Goal: Communication & Community: Answer question/provide support

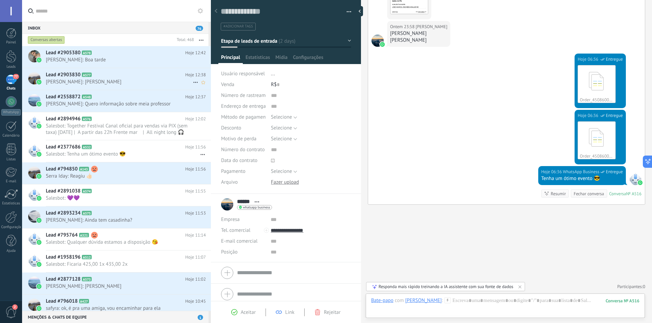
click at [119, 77] on h2 "Lead #2903830 A577" at bounding box center [115, 75] width 139 height 7
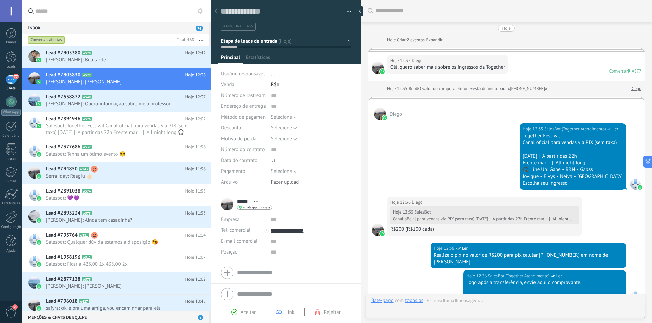
scroll to position [187, 0]
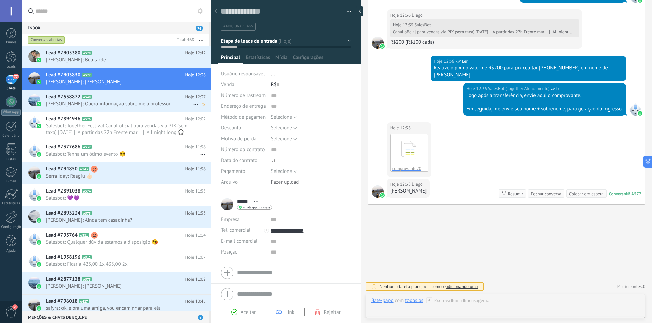
click at [145, 105] on span "[PERSON_NAME]: Quero informação sobre meia professor" at bounding box center [119, 104] width 147 height 6
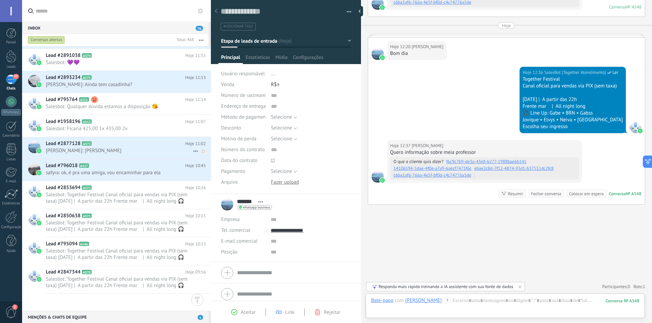
scroll to position [0, 0]
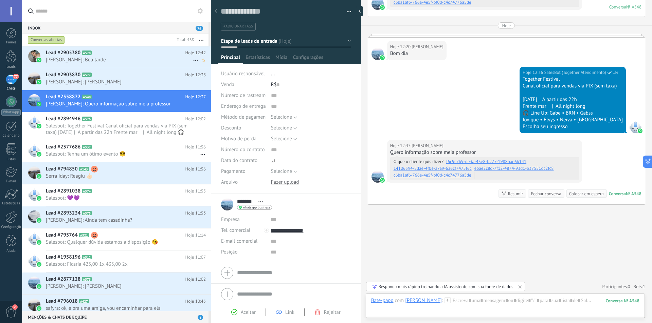
click at [107, 55] on h2 "Lead #2905380 A578" at bounding box center [115, 53] width 139 height 7
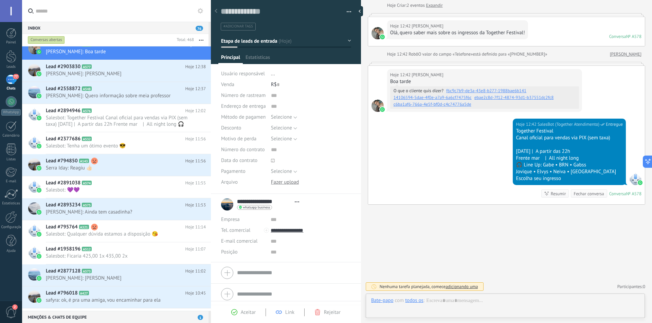
scroll to position [10, 0]
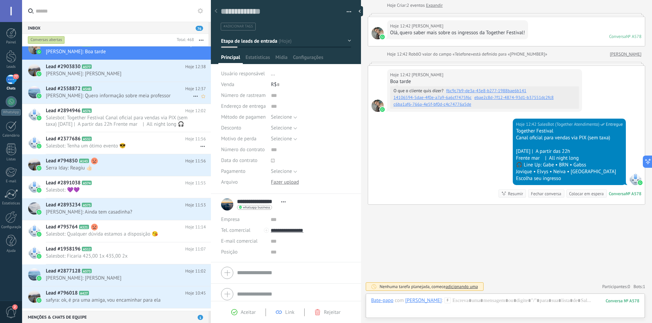
click at [113, 96] on span "[PERSON_NAME]: Quero informação sobre meia professor" at bounding box center [119, 96] width 147 height 6
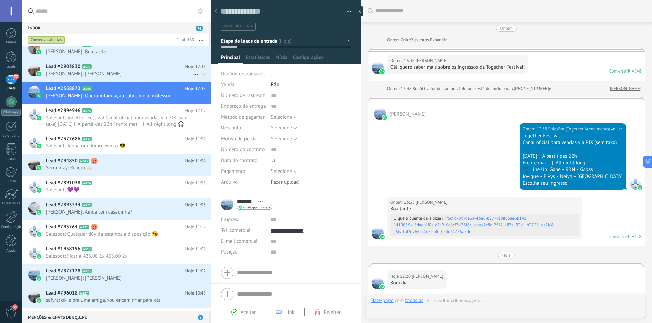
scroll to position [230, 0]
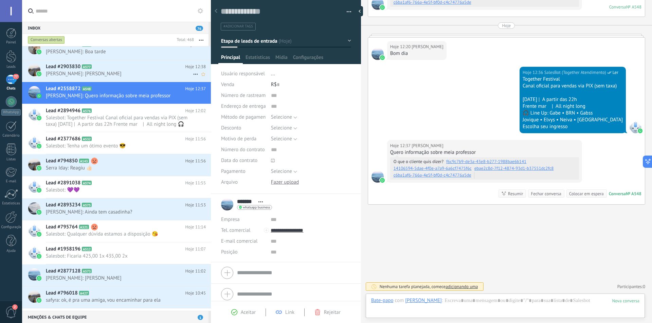
click at [109, 71] on span "[PERSON_NAME]: [PERSON_NAME]" at bounding box center [119, 74] width 147 height 6
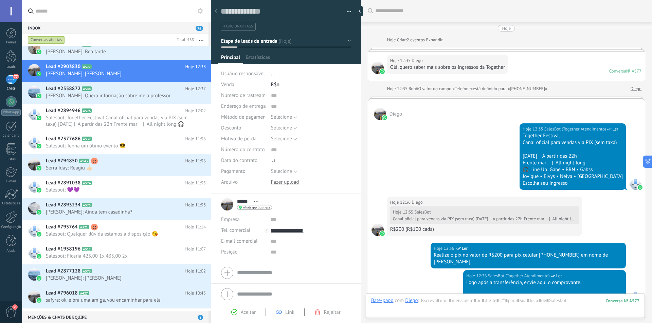
scroll to position [187, 0]
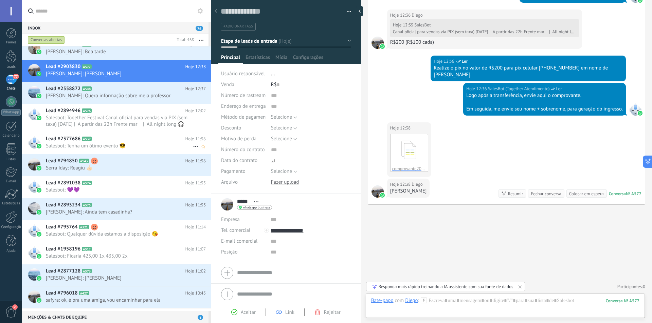
click at [99, 146] on span "Salesbot: Tenha um ótimo evento 😎" at bounding box center [119, 146] width 147 height 6
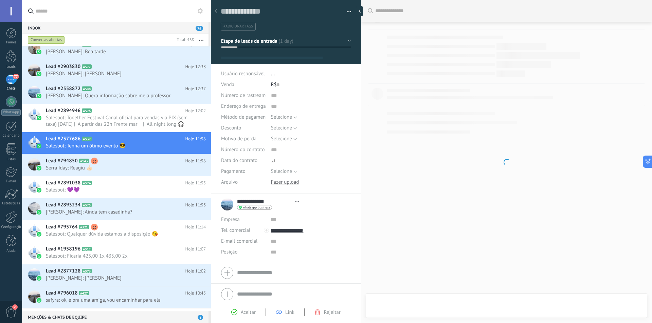
scroll to position [10, 0]
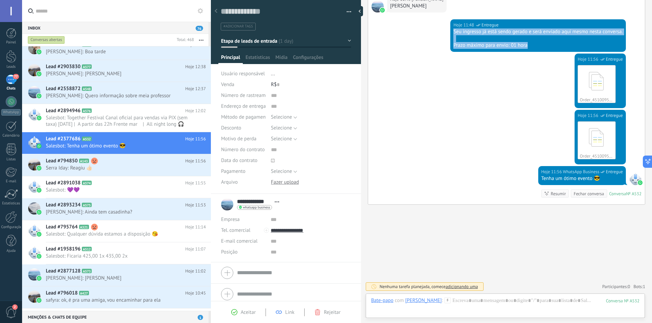
drag, startPoint x: 452, startPoint y: 31, endPoint x: 531, endPoint y: 49, distance: 81.8
click at [531, 49] on div "Hoje 11:48 WhatsApp Business Entregue Seu ingresso já está sendo gerado e será …" at bounding box center [537, 35] width 175 height 33
copy div "Seu ingresso já está sendo gerado e será enviado aqui mesmo nesta conversa. Pra…"
click at [111, 69] on h2 "Lead #2903830 A577" at bounding box center [115, 66] width 139 height 7
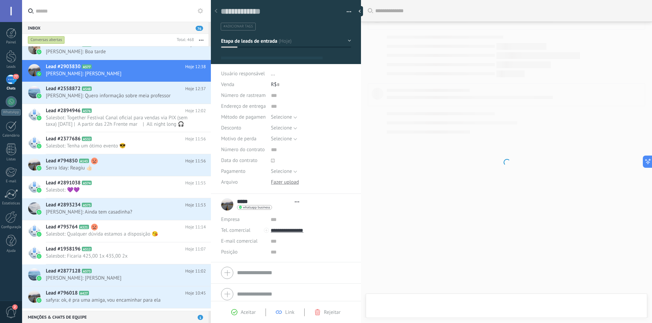
type textarea "**********"
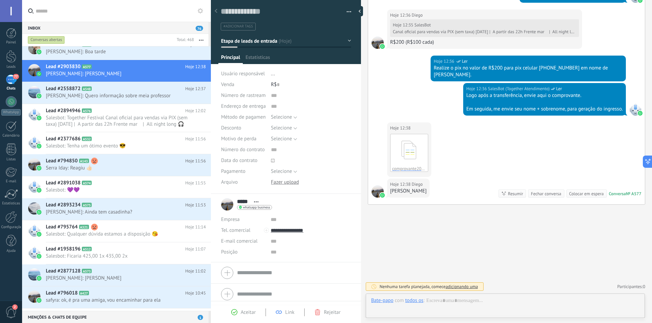
scroll to position [10, 0]
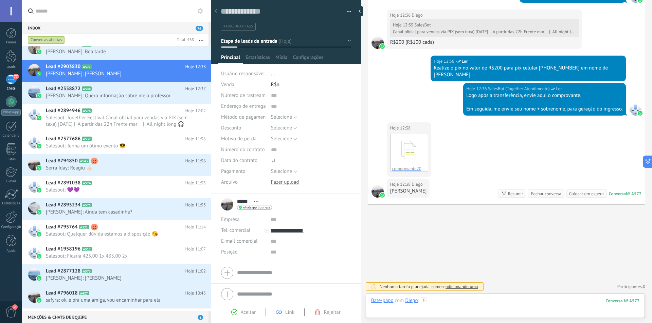
click at [501, 301] on div at bounding box center [505, 308] width 268 height 20
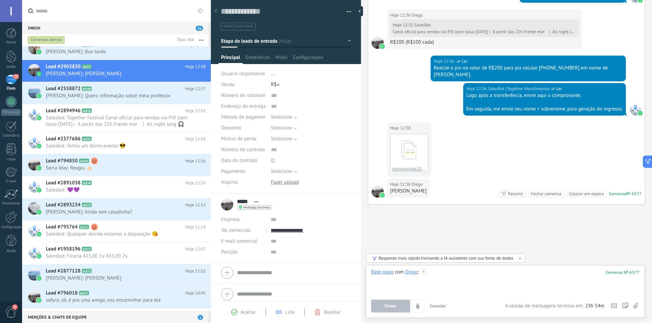
paste div
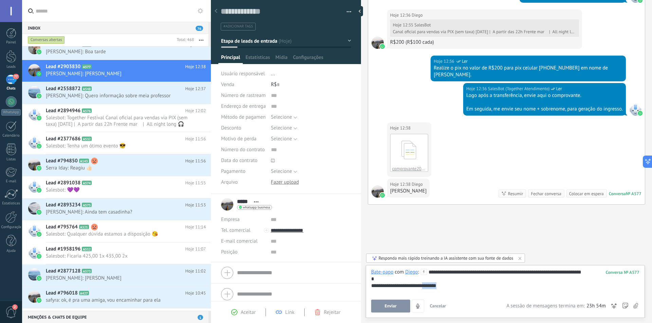
drag, startPoint x: 429, startPoint y: 287, endPoint x: 456, endPoint y: 288, distance: 27.9
click at [456, 288] on div "**********" at bounding box center [505, 286] width 268 height 7
click at [458, 286] on div "**********" at bounding box center [505, 286] width 268 height 7
click at [399, 307] on button "Enviar" at bounding box center [390, 306] width 39 height 13
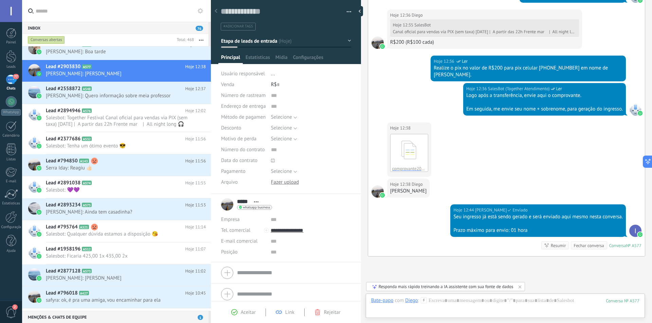
scroll to position [239, 0]
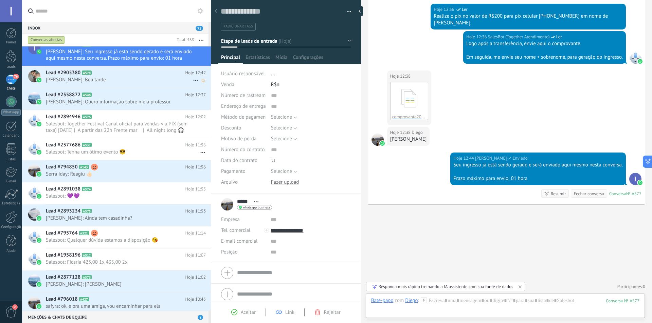
click at [115, 80] on span "[PERSON_NAME]: Boa tarde" at bounding box center [119, 80] width 147 height 6
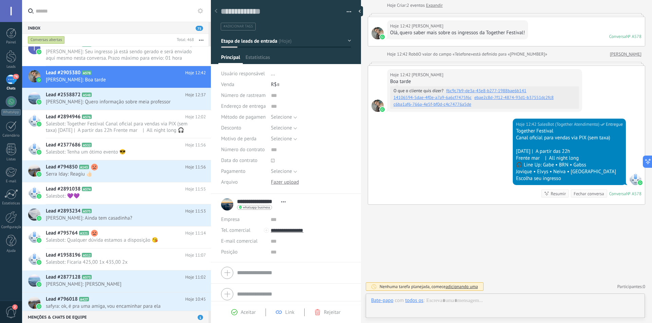
scroll to position [10, 0]
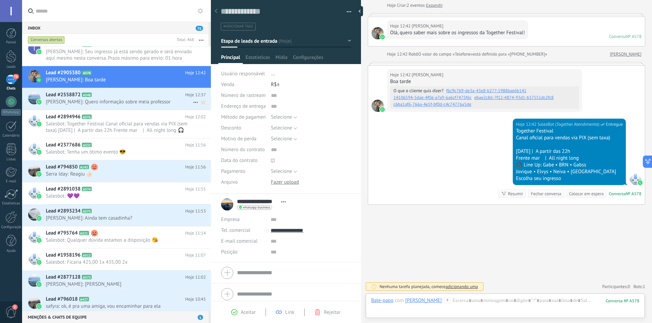
click at [113, 103] on span "[PERSON_NAME]: Quero informação sobre meia professor" at bounding box center [119, 102] width 147 height 6
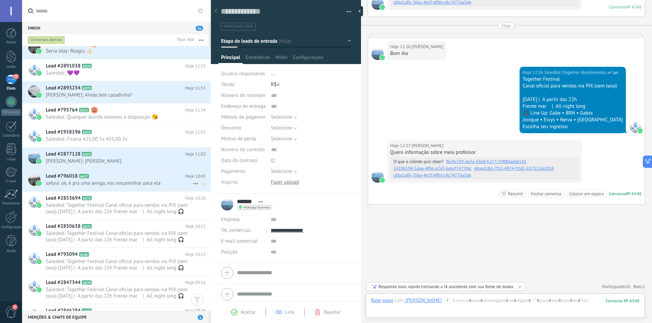
scroll to position [102, 0]
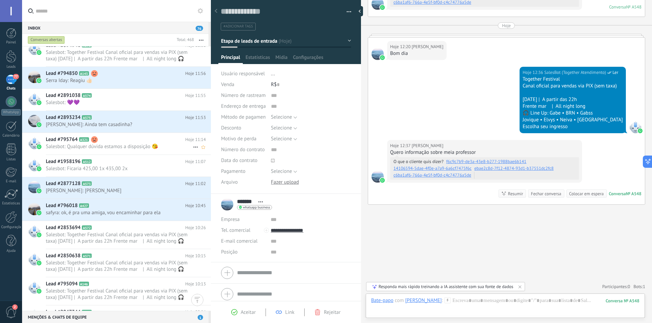
click at [116, 147] on span "Salesbot: Qualquer dúvida estamos a disposição 😘" at bounding box center [119, 147] width 147 height 6
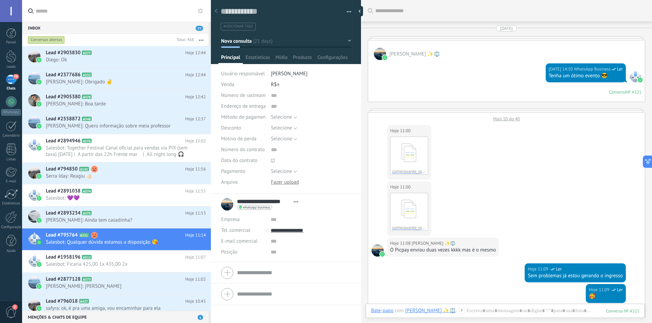
click at [396, 39] on div at bounding box center [506, 38] width 277 height 3
click at [105, 80] on span "[PERSON_NAME]: Obrigado ✌️" at bounding box center [119, 82] width 147 height 6
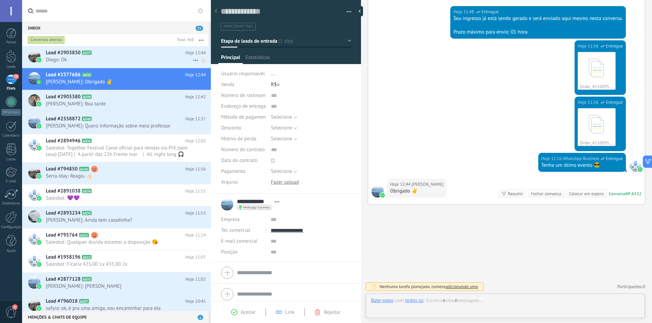
scroll to position [10, 0]
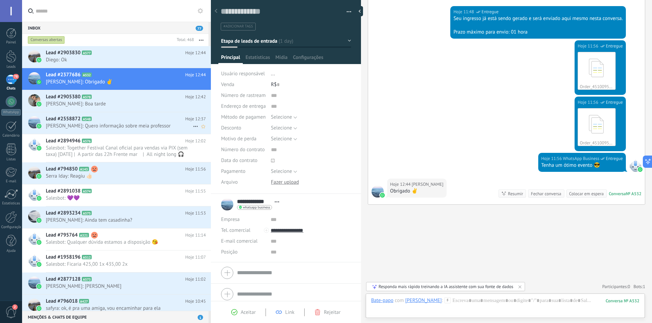
click at [116, 122] on h2 "Lead #2558872 A548" at bounding box center [115, 119] width 139 height 7
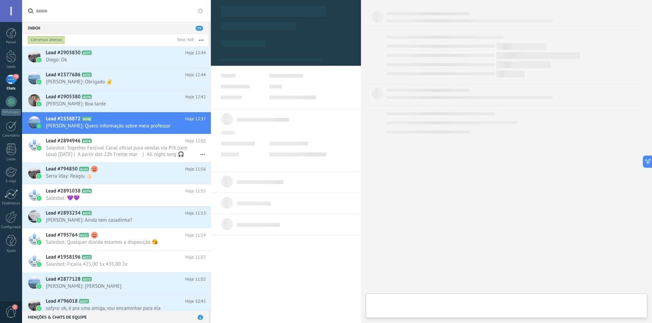
type textarea "**********"
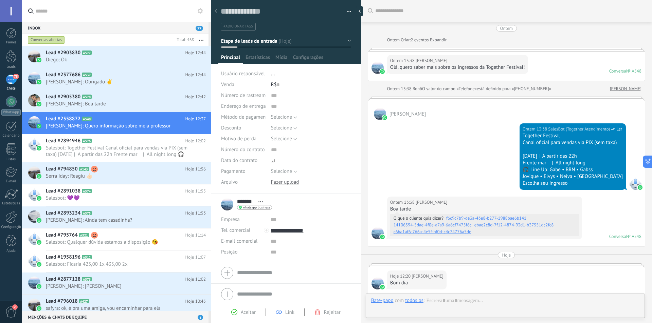
scroll to position [230, 0]
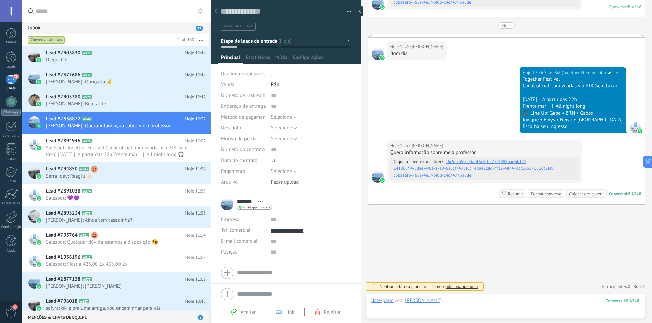
click at [484, 299] on div at bounding box center [505, 308] width 268 height 20
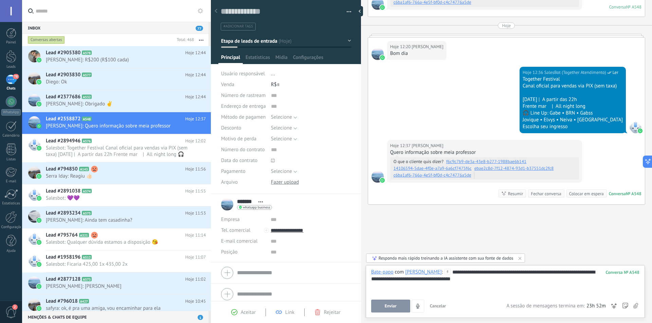
click at [433, 274] on div "**********" at bounding box center [505, 282] width 268 height 26
click at [518, 278] on div "**********" at bounding box center [505, 282] width 268 height 26
click at [397, 307] on button "Enviar" at bounding box center [390, 306] width 39 height 13
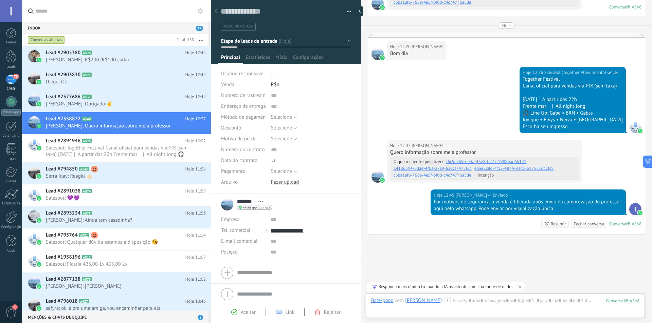
scroll to position [260, 0]
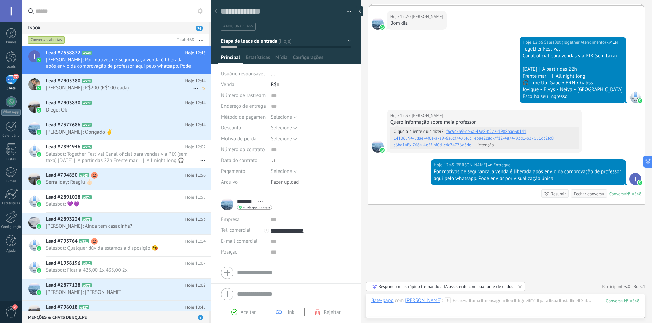
click at [115, 87] on span "[PERSON_NAME]: R$200 (R$100 cada)" at bounding box center [119, 88] width 147 height 6
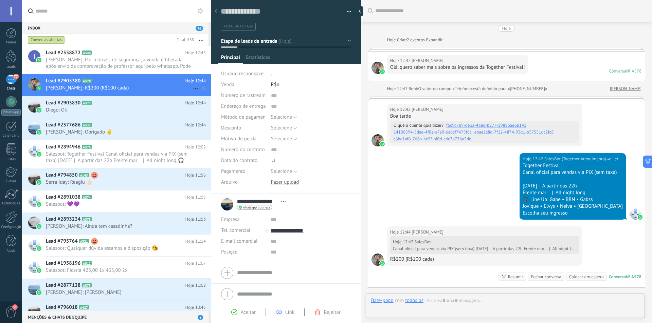
scroll to position [83, 0]
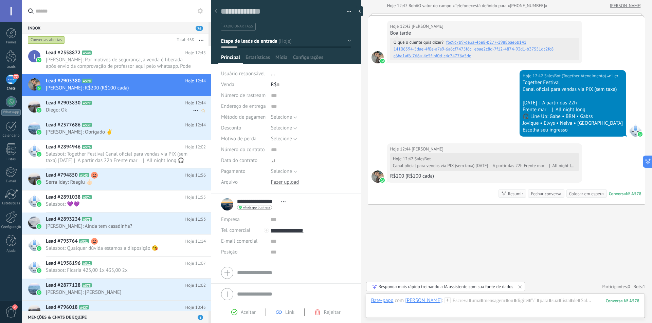
click at [108, 107] on span "Diego: Ok" at bounding box center [119, 110] width 147 height 6
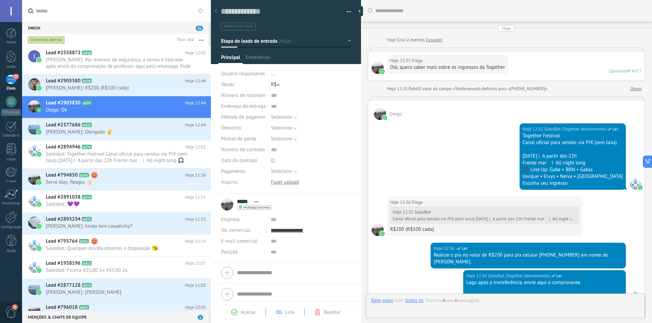
scroll to position [253, 0]
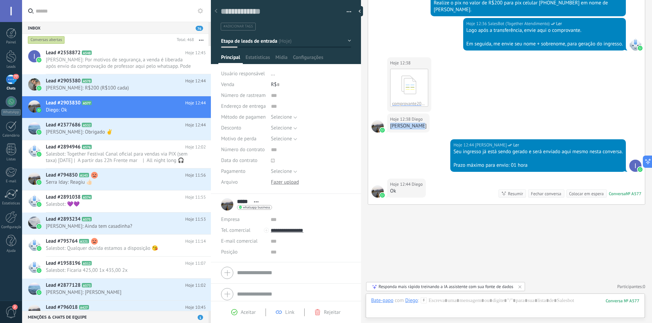
drag, startPoint x: 419, startPoint y: 125, endPoint x: 391, endPoint y: 125, distance: 28.8
click at [391, 125] on div "[PERSON_NAME]" at bounding box center [408, 126] width 37 height 7
copy div "[PERSON_NAME]"
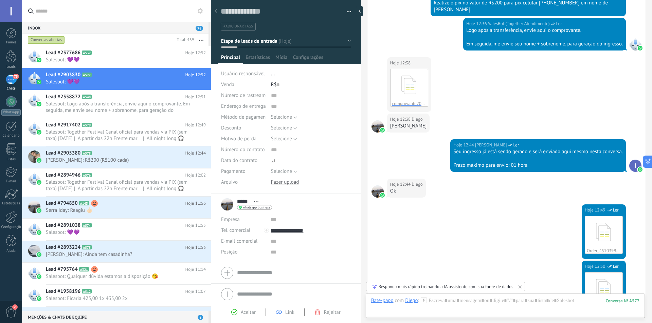
scroll to position [517, 0]
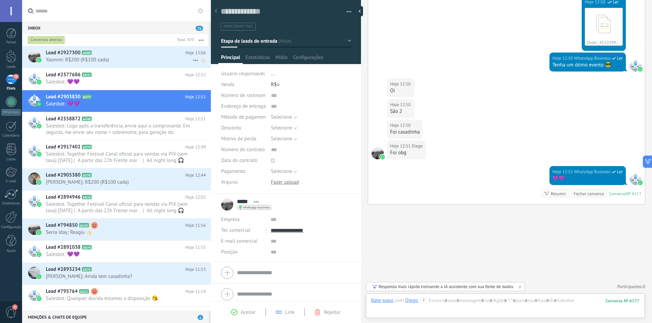
click at [115, 56] on h2 "Lead #2927300 A580" at bounding box center [115, 53] width 139 height 7
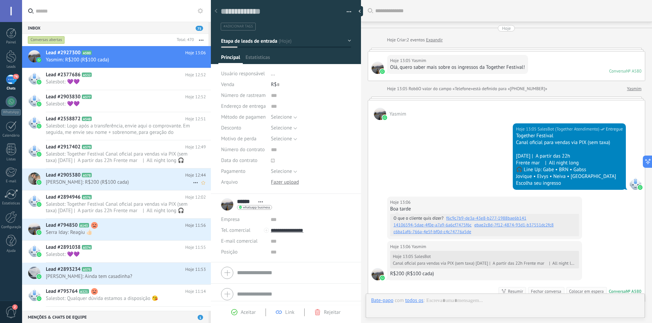
scroll to position [98, 0]
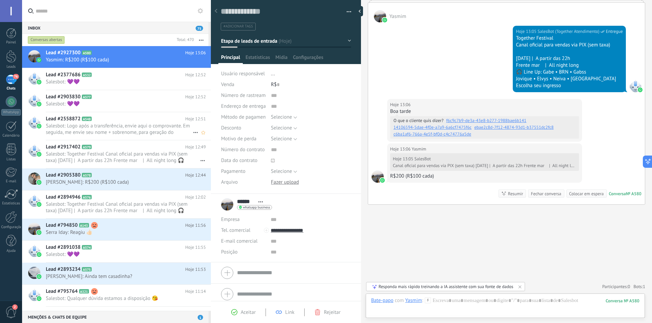
click at [111, 127] on span "Salesbot: Logo após a transferência, envie aqui o comprovante. Em seguida, me e…" at bounding box center [119, 129] width 147 height 13
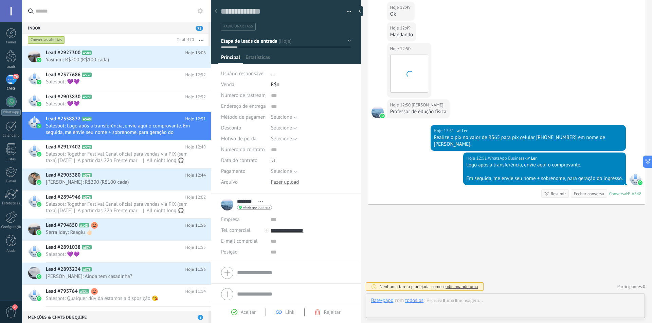
scroll to position [10, 0]
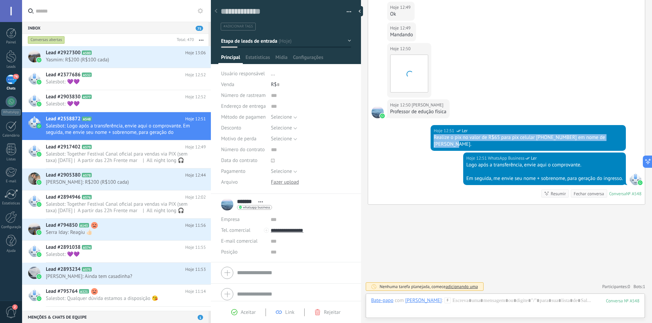
drag, startPoint x: 432, startPoint y: 137, endPoint x: 454, endPoint y: 147, distance: 24.2
click at [454, 147] on div "Hoje 12:51 WhatsApp Business Ler Realize o pix no valor de R$65 para pix celula…" at bounding box center [527, 138] width 195 height 26
copy div "Realize o pix no valor de R$65 para pix celular [PHONE_NUMBER] em nome de [PERS…"
click at [113, 68] on link "Lead #2927300 A580 Hoje 13:06 Yasmim: R$200 (R$100 cada)" at bounding box center [116, 57] width 189 height 22
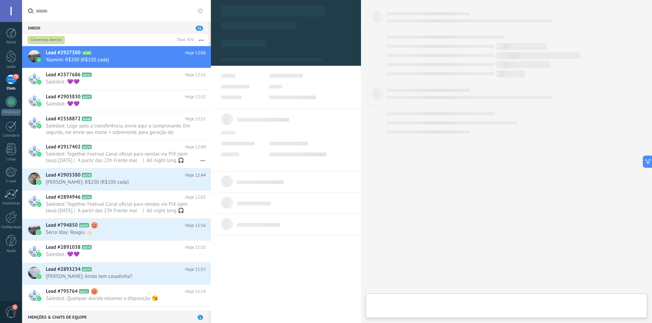
type textarea "**********"
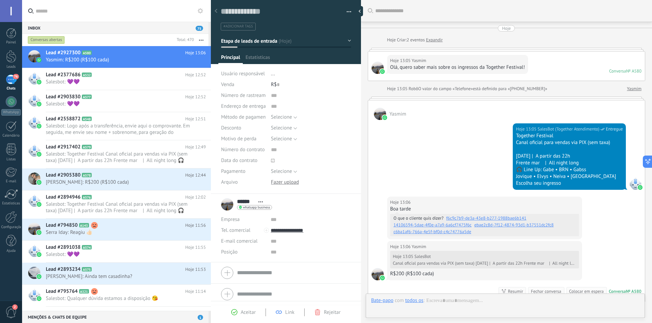
scroll to position [98, 0]
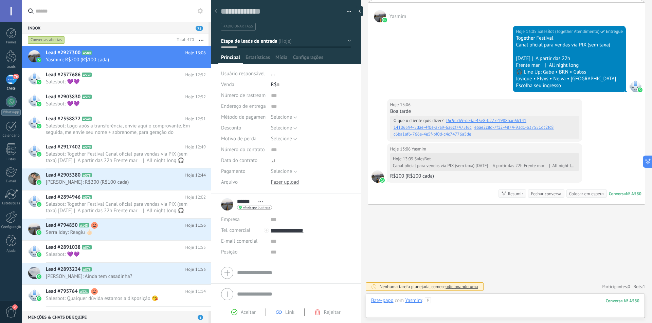
click at [473, 301] on div at bounding box center [505, 308] width 268 height 20
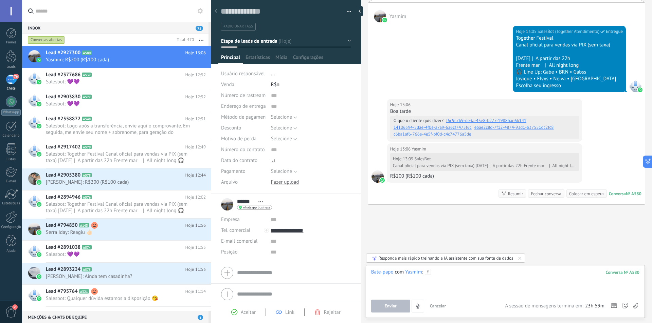
paste div
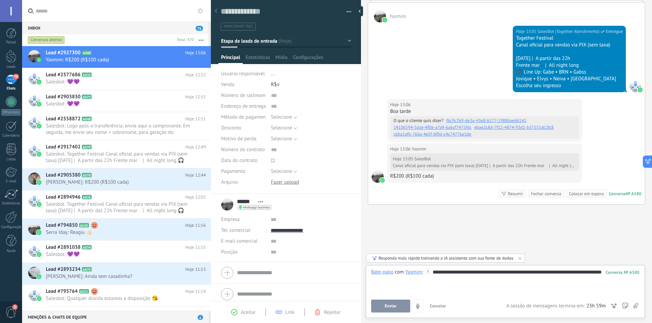
click at [497, 273] on div "**********" at bounding box center [505, 282] width 268 height 26
click at [391, 306] on span "Enviar" at bounding box center [391, 306] width 12 height 5
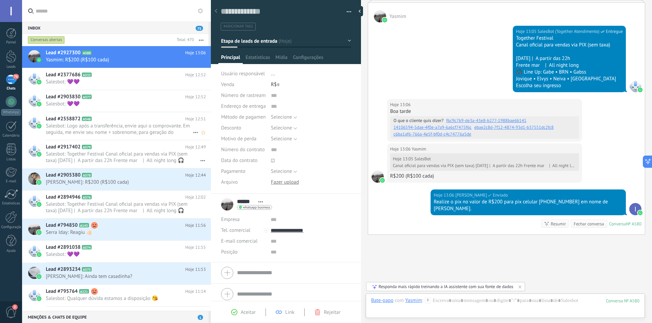
scroll to position [128, 0]
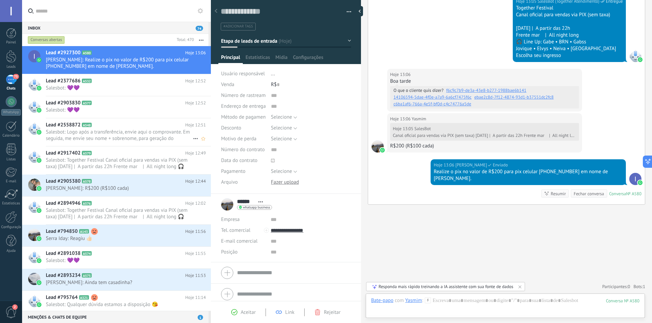
click at [123, 132] on span "Salesbot: Logo após a transferência, envie aqui o comprovante. Em seguida, me e…" at bounding box center [119, 135] width 147 height 13
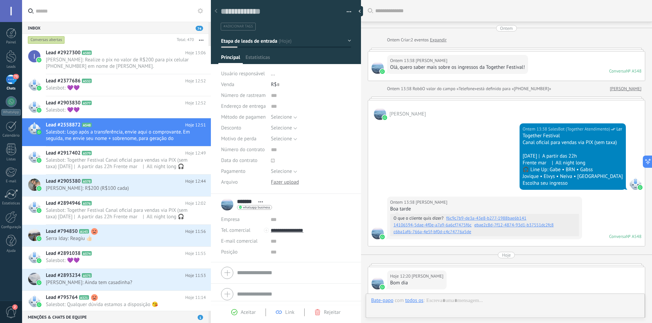
scroll to position [450, 0]
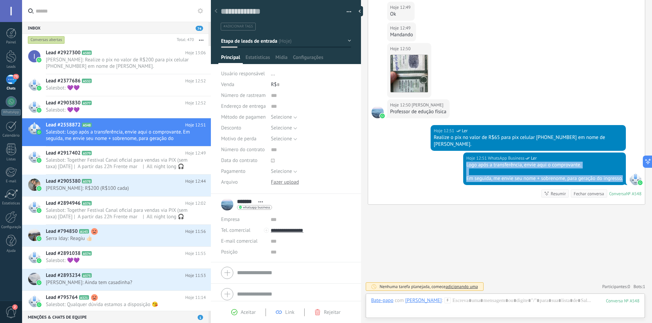
drag, startPoint x: 464, startPoint y: 166, endPoint x: 620, endPoint y: 181, distance: 156.9
click at [620, 181] on div "Logo após a transferência, envie aqui o comprovante. Em seguida, me envie seu n…" at bounding box center [544, 172] width 156 height 20
copy div "Logo após a transferência, envie aqui o comprovante. Em seguida, me envie seu n…"
click at [118, 65] on span "[PERSON_NAME]: Realize o pix no valor de R$200 para pix celular [PHONE_NUMBER] …" at bounding box center [119, 63] width 147 height 13
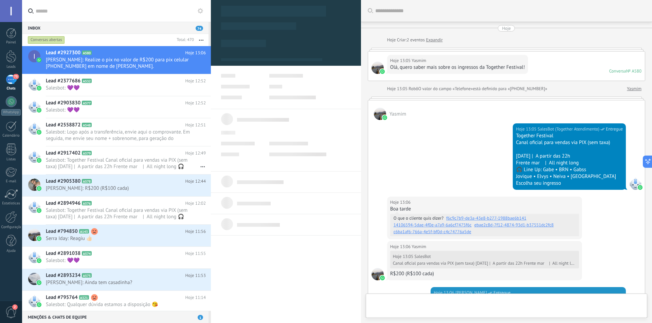
scroll to position [128, 0]
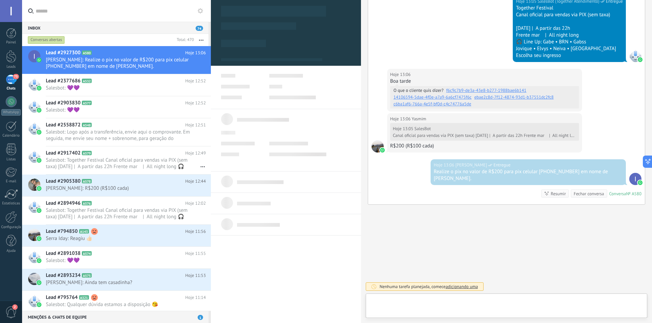
type textarea "**********"
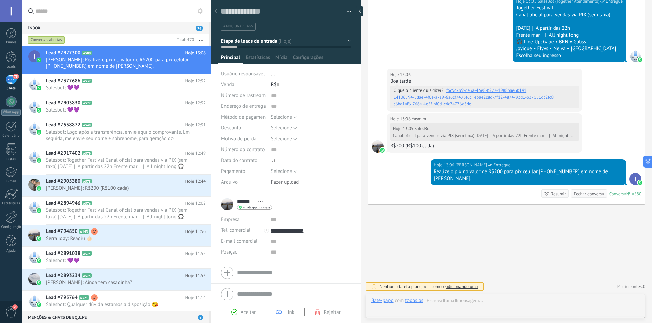
scroll to position [10, 0]
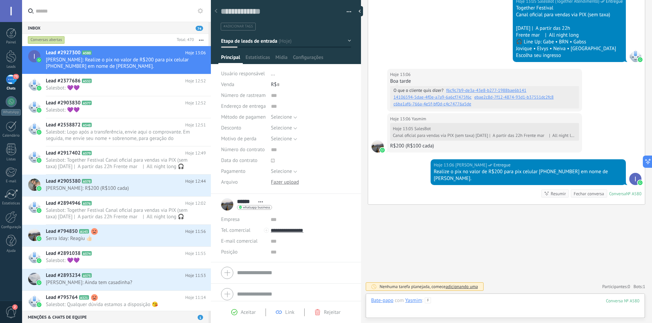
click at [460, 305] on div at bounding box center [505, 308] width 268 height 20
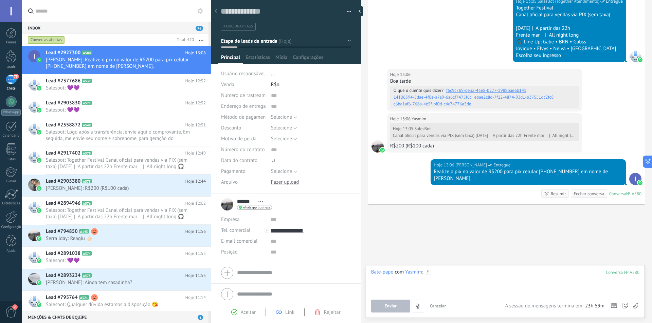
paste div
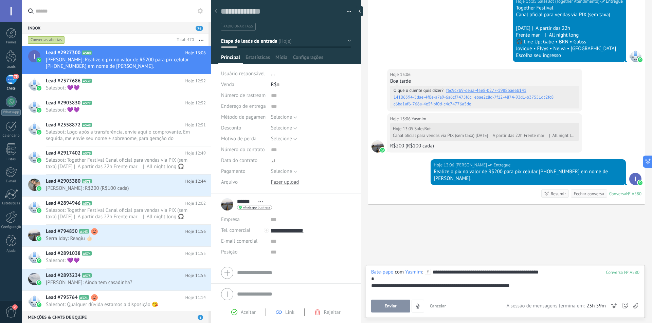
click at [388, 304] on span "Enviar" at bounding box center [391, 306] width 12 height 5
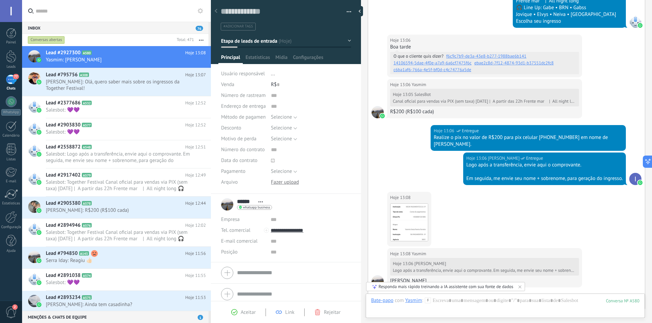
scroll to position [267, 0]
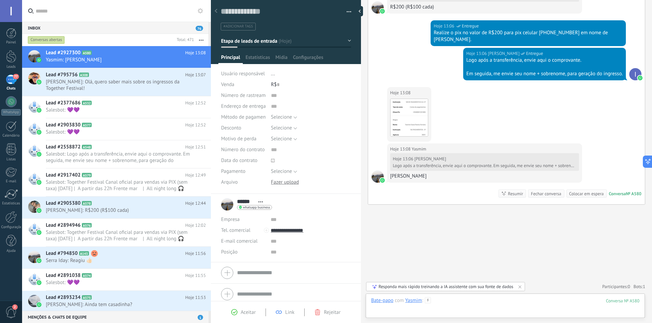
click at [463, 299] on div at bounding box center [505, 308] width 268 height 20
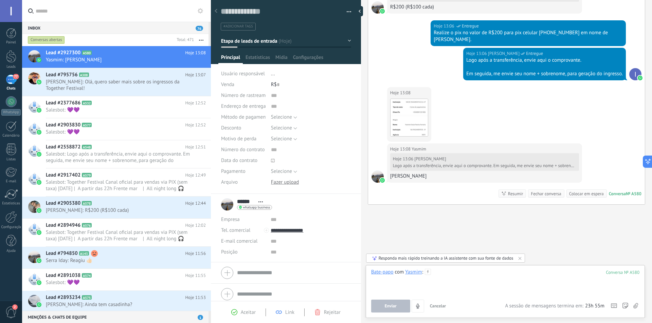
paste div
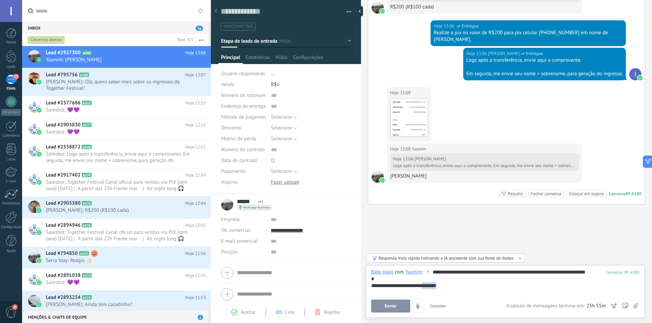
drag, startPoint x: 429, startPoint y: 285, endPoint x: 472, endPoint y: 286, distance: 43.5
click at [472, 286] on div "**********" at bounding box center [505, 286] width 268 height 7
click at [391, 310] on button "Enviar" at bounding box center [390, 306] width 39 height 13
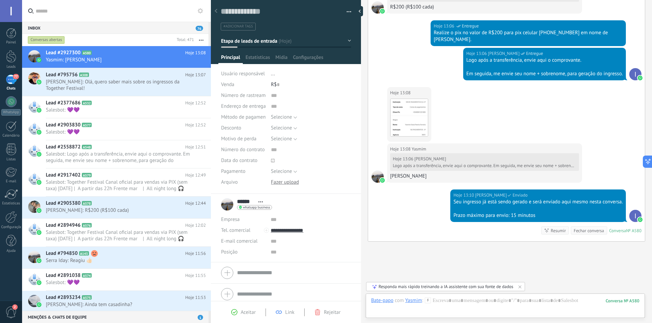
scroll to position [304, 0]
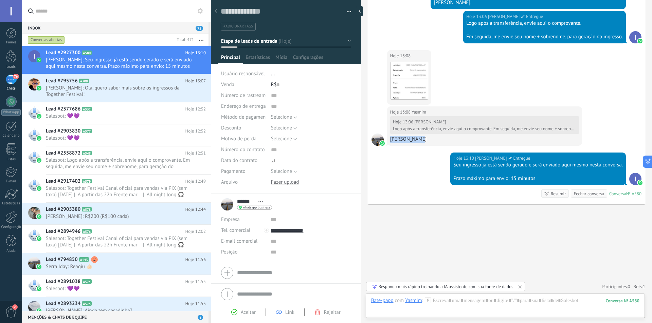
drag, startPoint x: 423, startPoint y: 139, endPoint x: 391, endPoint y: 141, distance: 31.9
click at [391, 141] on div "[PERSON_NAME]" at bounding box center [484, 139] width 189 height 7
copy div "[PERSON_NAME]"
click at [120, 86] on span "[PERSON_NAME]: Olá, quero saber mais sobre os ingressos da Together Festival!" at bounding box center [119, 91] width 147 height 13
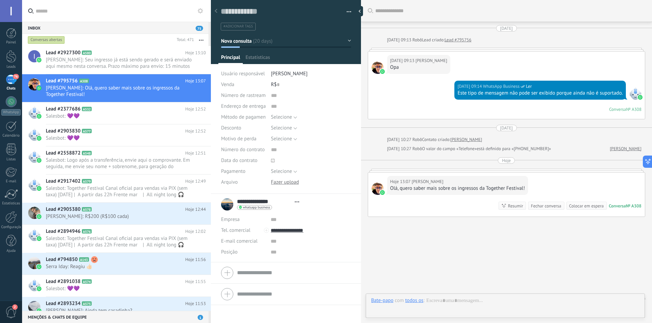
type textarea "**********"
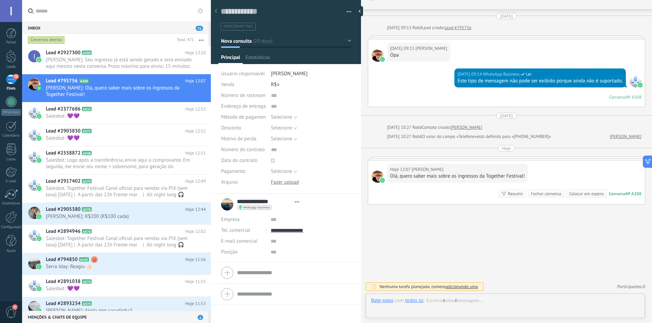
scroll to position [10, 0]
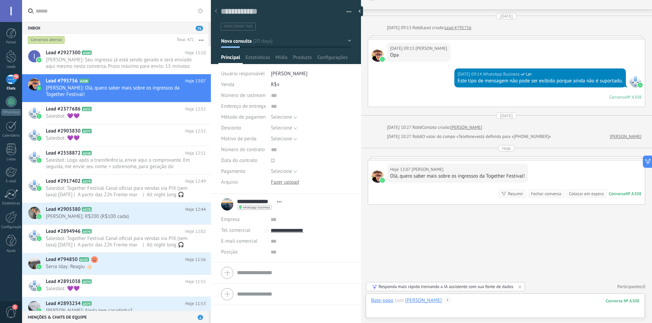
click at [535, 299] on div at bounding box center [505, 308] width 268 height 20
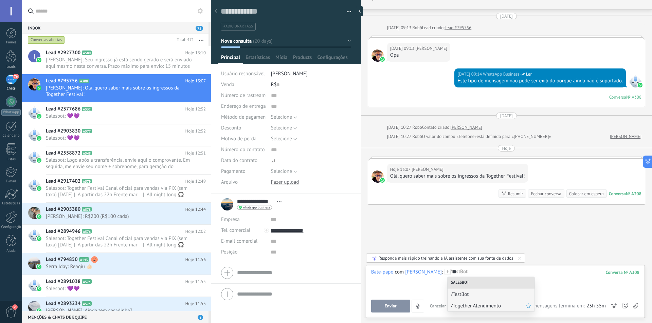
click at [497, 305] on span "/Together Atendimento" at bounding box center [488, 306] width 75 height 6
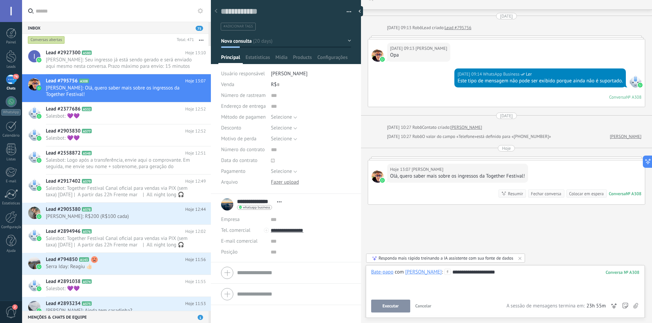
click at [395, 307] on span "Executar" at bounding box center [390, 306] width 16 height 5
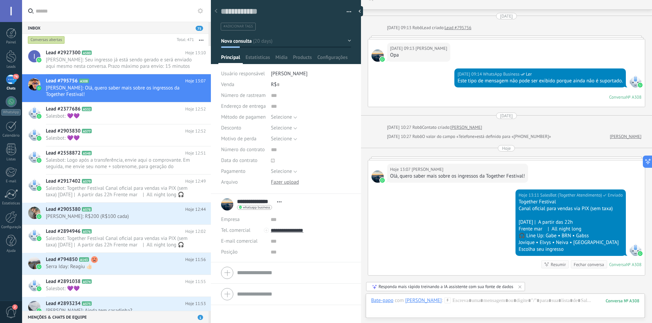
scroll to position [83, 0]
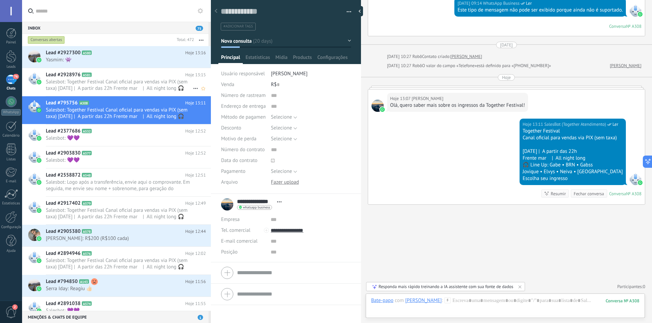
click at [126, 91] on span "Salesbot: Together Festival Canal oficial para vendas via PIX (sem taxa) [DATE]…" at bounding box center [119, 85] width 147 height 13
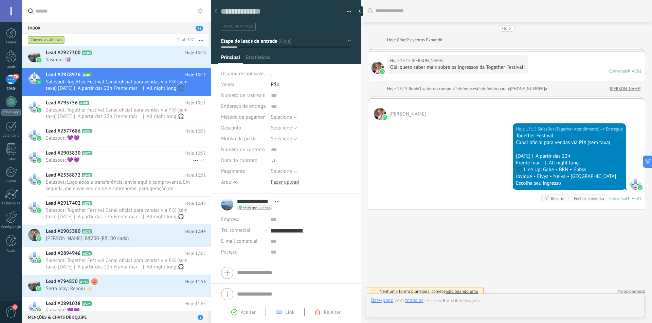
scroll to position [5, 0]
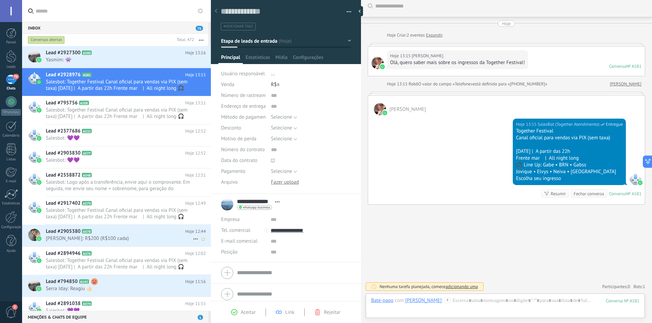
click at [139, 233] on h2 "Lead #2905380 A578" at bounding box center [115, 231] width 139 height 7
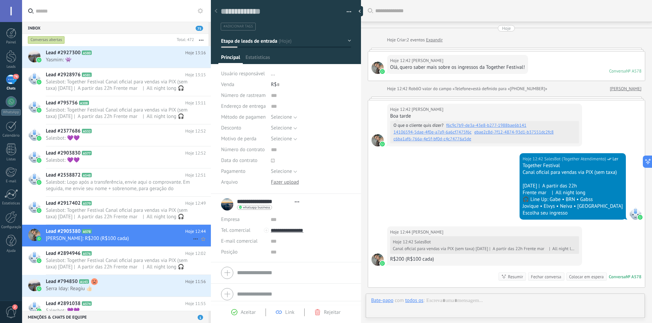
type textarea "**********"
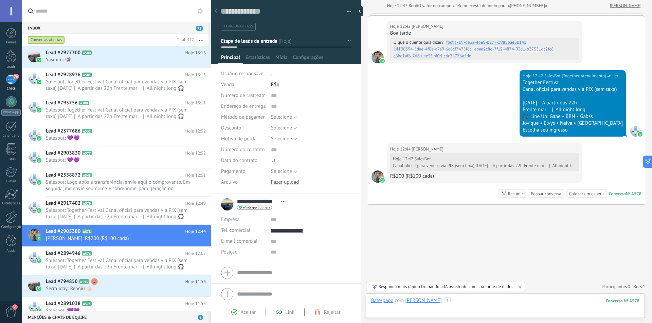
click at [485, 302] on div at bounding box center [505, 308] width 268 height 20
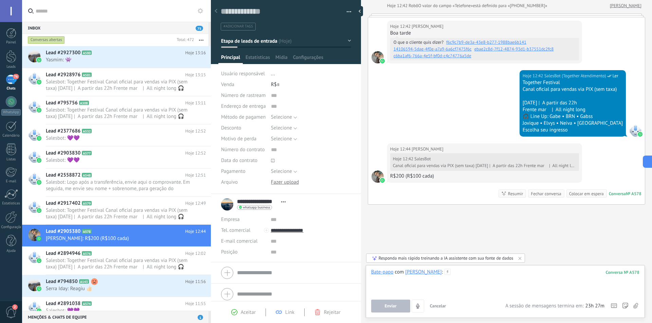
paste div
click at [520, 274] on div "**********" at bounding box center [505, 282] width 268 height 26
click at [391, 310] on button "Enviar" at bounding box center [390, 306] width 39 height 13
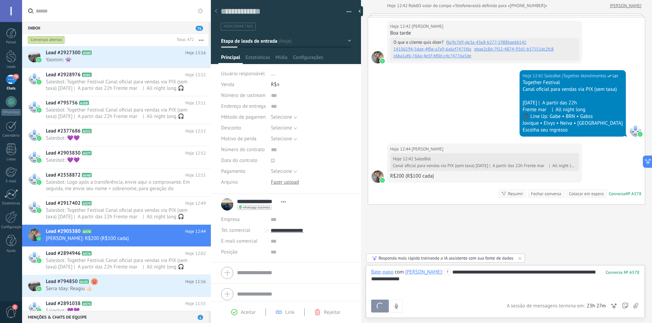
scroll to position [113, 0]
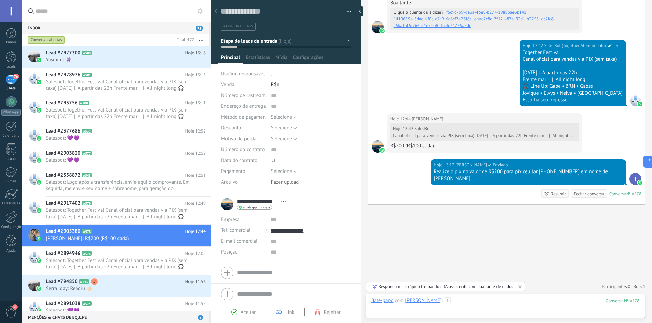
click at [502, 301] on div at bounding box center [505, 308] width 268 height 20
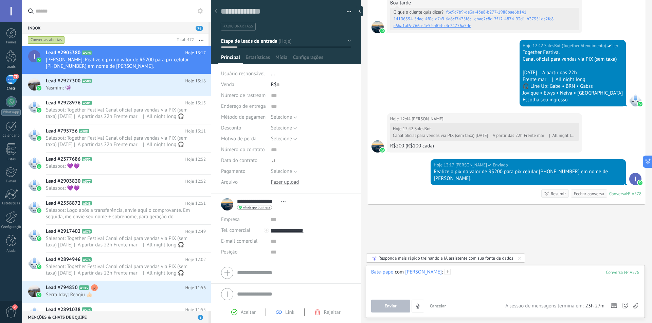
paste div
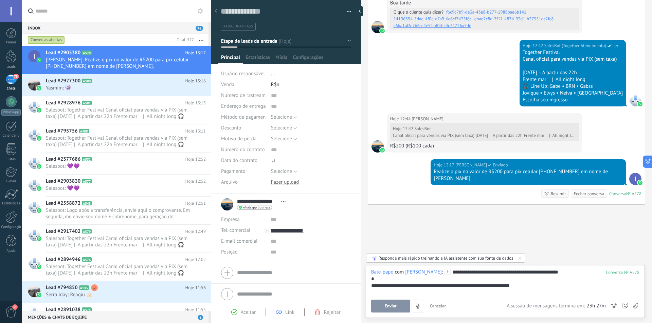
click at [394, 306] on span "Enviar" at bounding box center [391, 306] width 12 height 5
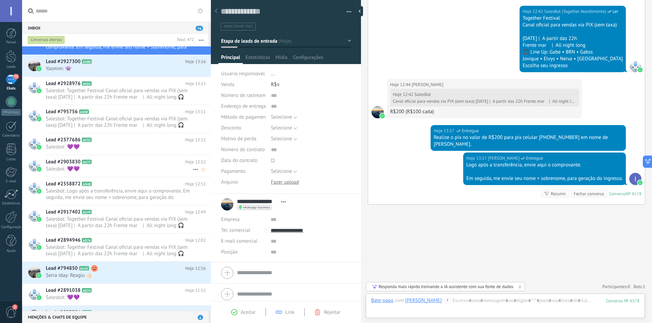
scroll to position [68, 0]
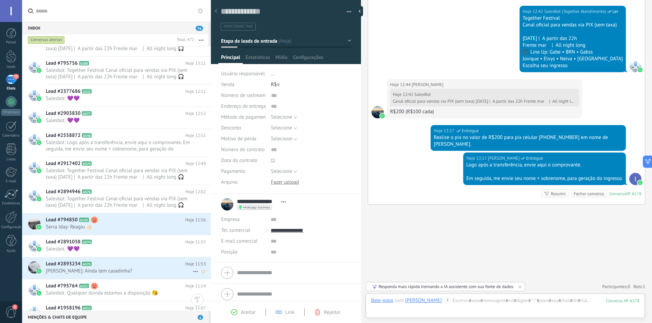
click at [119, 273] on span "[PERSON_NAME]: Ainda tem casadinha?" at bounding box center [119, 271] width 147 height 6
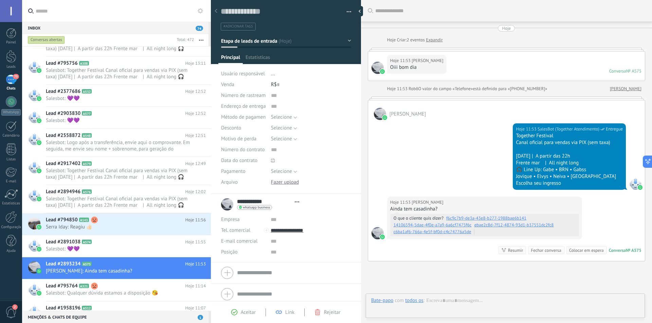
type textarea "**********"
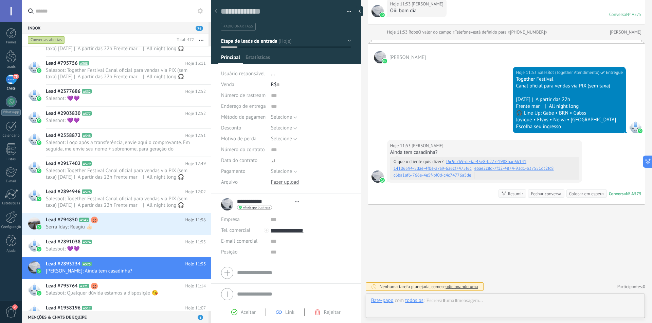
scroll to position [10, 0]
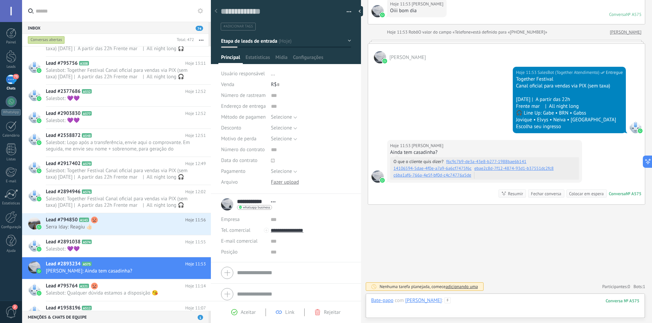
click at [516, 299] on div at bounding box center [505, 308] width 268 height 20
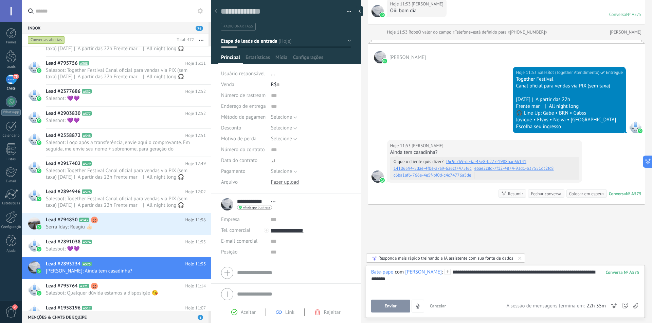
click at [397, 308] on button "Enviar" at bounding box center [390, 306] width 39 height 13
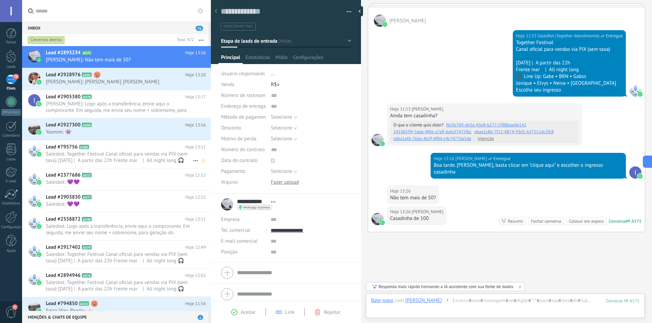
scroll to position [114, 0]
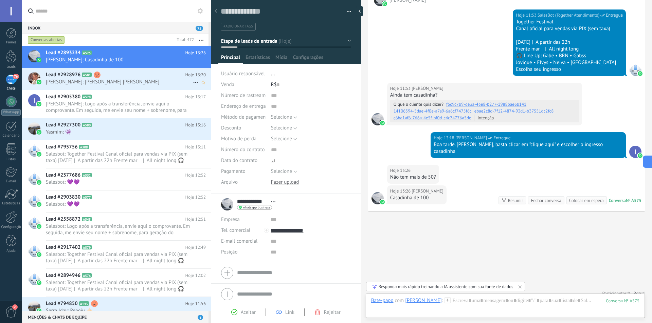
click at [112, 82] on span "[PERSON_NAME]: [PERSON_NAME] [PERSON_NAME]" at bounding box center [119, 82] width 147 height 6
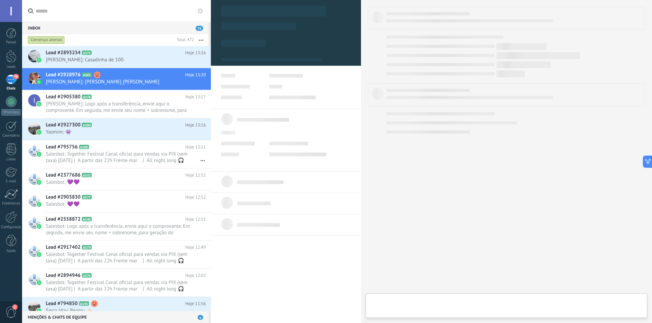
type textarea "**********"
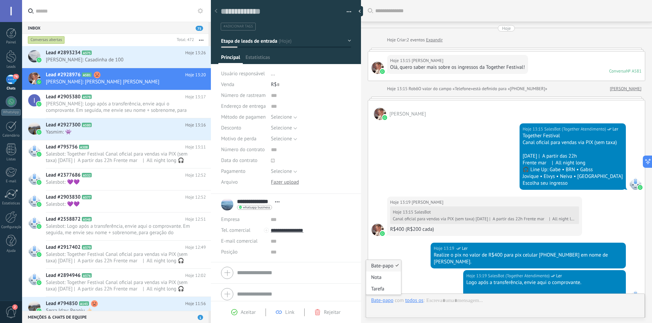
scroll to position [187, 0]
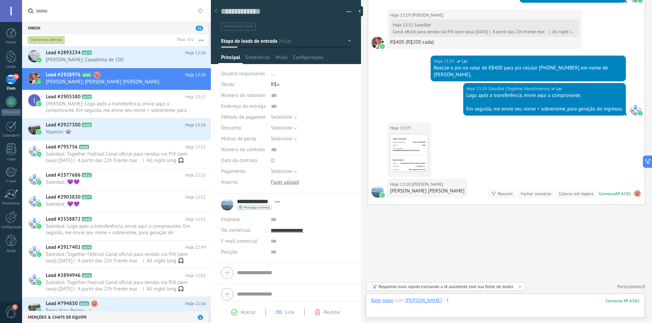
click at [467, 303] on div at bounding box center [505, 308] width 268 height 20
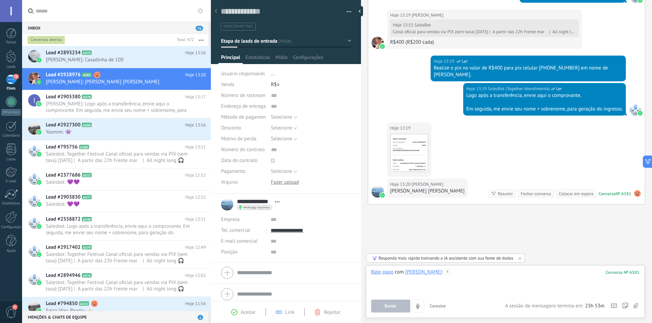
paste div
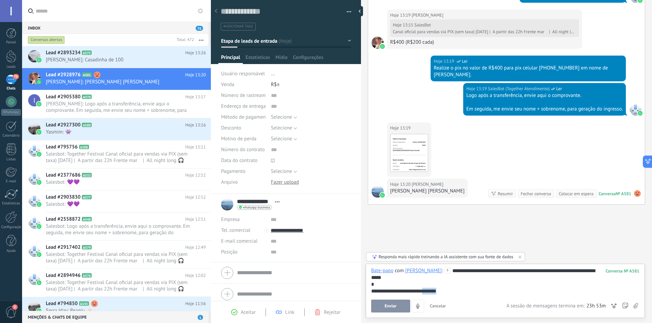
drag, startPoint x: 428, startPoint y: 291, endPoint x: 464, endPoint y: 294, distance: 36.8
click at [464, 294] on div "**********" at bounding box center [505, 291] width 268 height 7
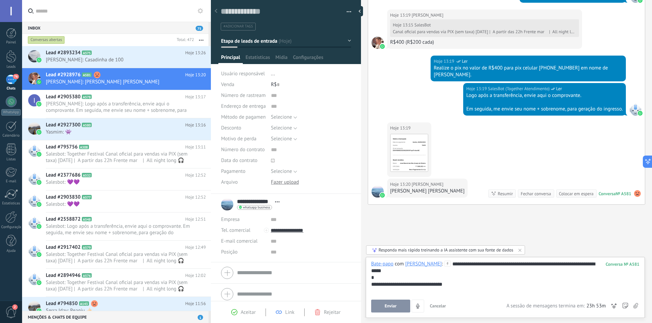
click at [385, 306] on span "Enviar" at bounding box center [391, 306] width 12 height 5
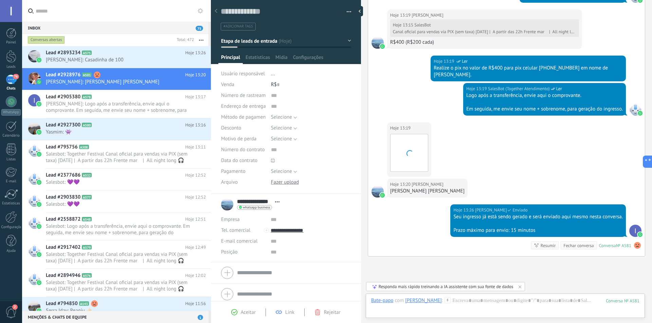
scroll to position [239, 0]
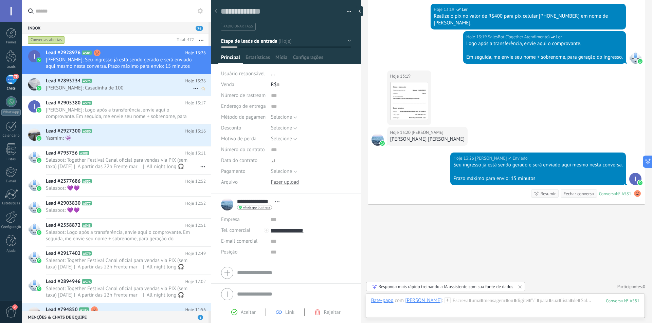
click at [116, 86] on span "[PERSON_NAME]: Casadinha de 100" at bounding box center [119, 88] width 147 height 6
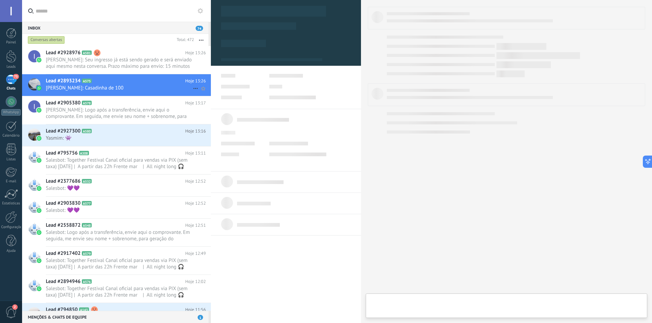
type textarea "**********"
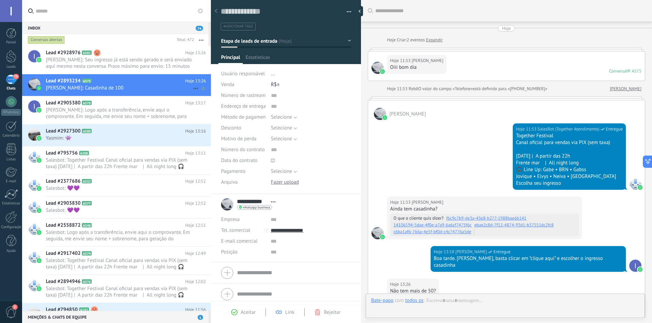
scroll to position [114, 0]
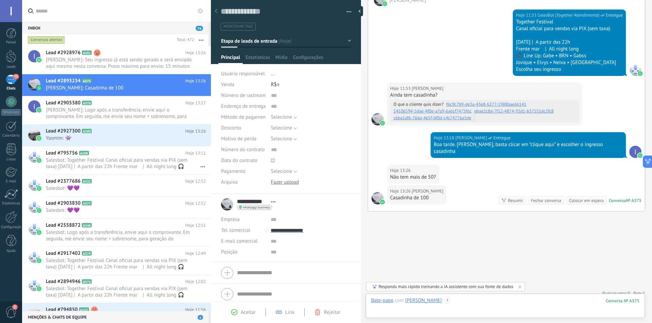
click at [492, 301] on div at bounding box center [505, 308] width 268 height 20
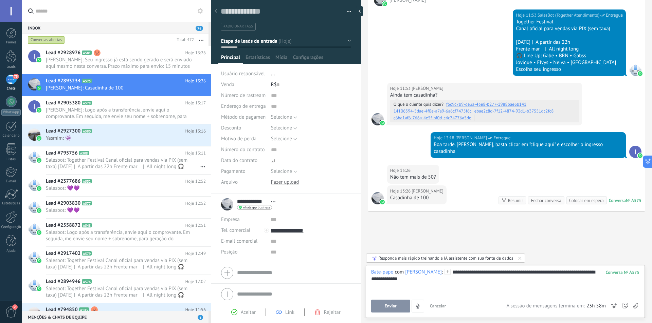
click at [408, 282] on div "**********" at bounding box center [505, 282] width 268 height 26
click at [399, 309] on button "Enviar" at bounding box center [390, 306] width 39 height 13
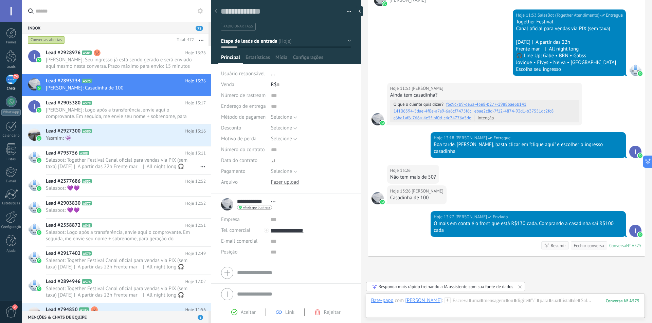
scroll to position [159, 0]
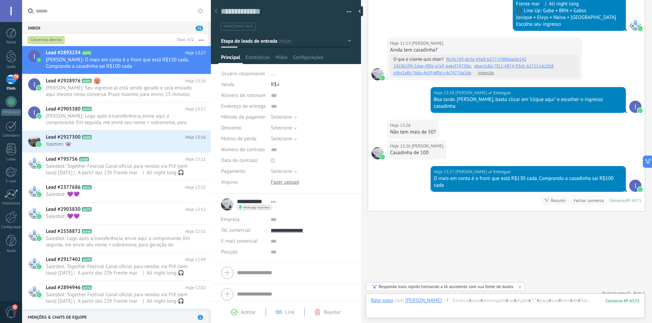
click at [492, 297] on div "Bate-papo E-mail Nota Tarefa Bate-papo com Quezia sousa : 575 Enviar Cancelar R…" at bounding box center [505, 306] width 279 height 24
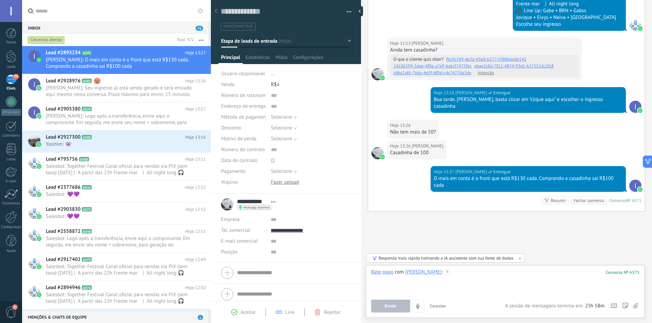
click at [487, 275] on div at bounding box center [505, 282] width 268 height 26
click at [388, 304] on span "Enviar" at bounding box center [391, 306] width 12 height 5
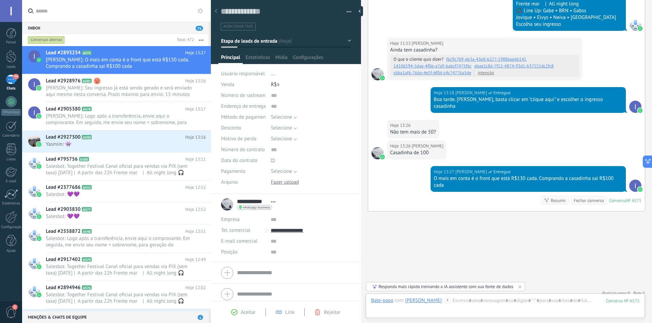
scroll to position [180, 0]
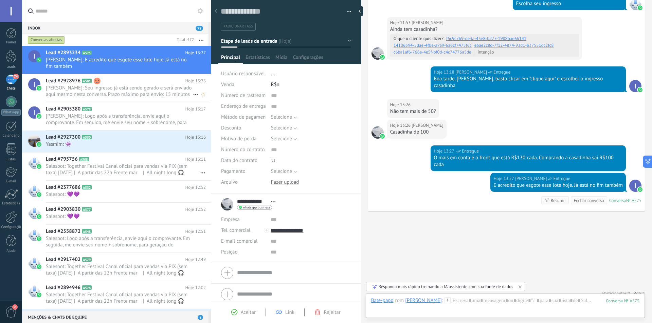
click at [126, 89] on span "[PERSON_NAME]: Seu ingresso já está sendo gerado e será enviado aqui mesmo nest…" at bounding box center [119, 91] width 147 height 13
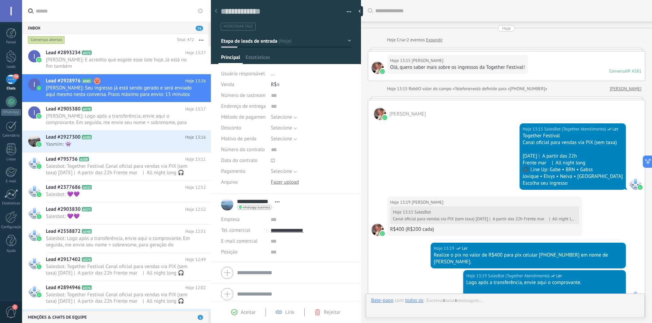
scroll to position [239, 0]
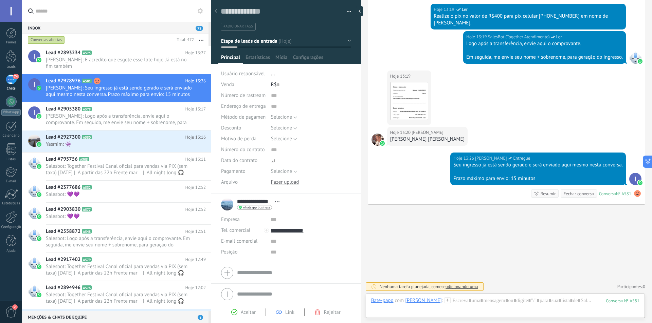
drag, startPoint x: 390, startPoint y: 141, endPoint x: 477, endPoint y: 142, distance: 86.6
click at [467, 142] on div "Hoje 13:20 [PERSON_NAME] [PERSON_NAME] [PERSON_NAME]" at bounding box center [427, 136] width 80 height 19
copy div "[PERSON_NAME] [PERSON_NAME]"
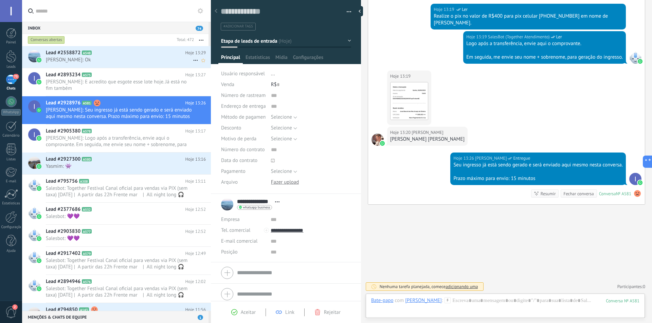
click at [118, 56] on h2 "Lead #2558872 A548" at bounding box center [115, 53] width 139 height 7
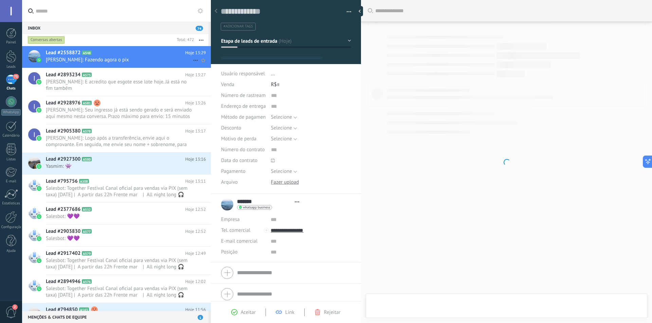
type textarea "**********"
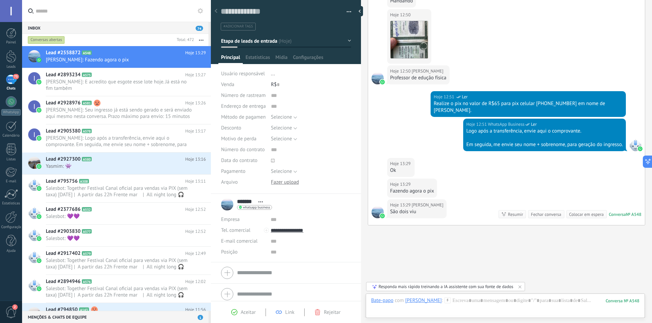
scroll to position [415, 0]
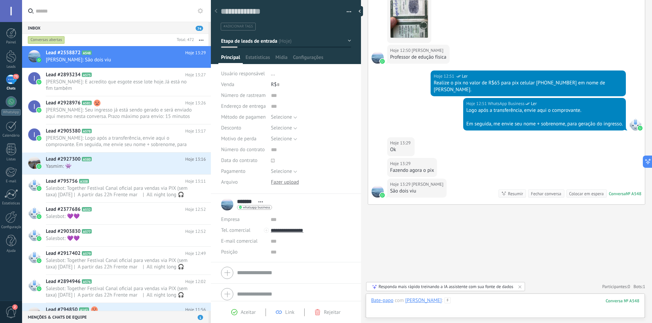
click at [487, 300] on div at bounding box center [505, 308] width 268 height 20
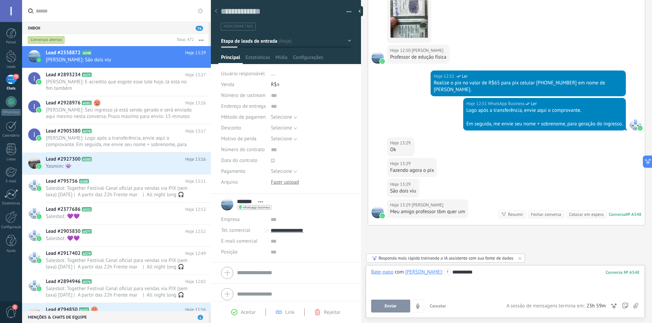
scroll to position [436, 0]
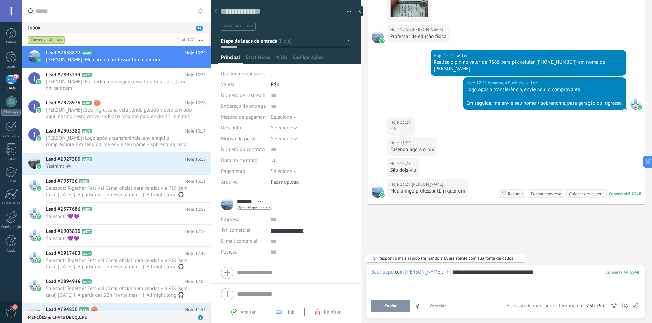
click at [559, 276] on div "**********" at bounding box center [505, 282] width 268 height 26
click at [388, 305] on span "Enviar" at bounding box center [391, 306] width 12 height 5
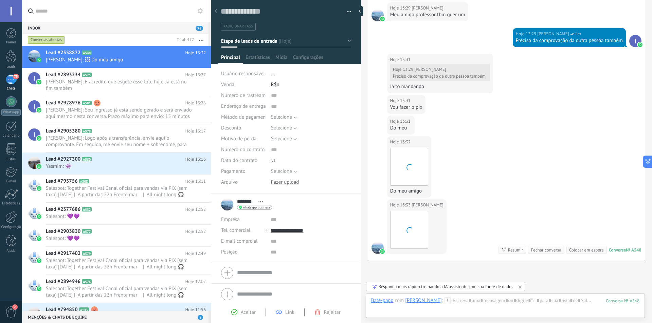
scroll to position [669, 0]
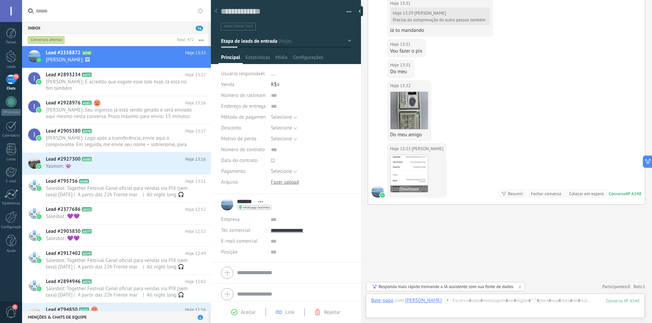
click at [409, 172] on img at bounding box center [408, 173] width 37 height 37
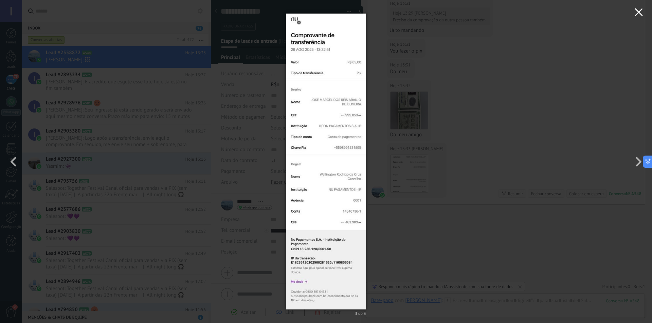
click at [638, 16] on button "button" at bounding box center [638, 13] width 26 height 26
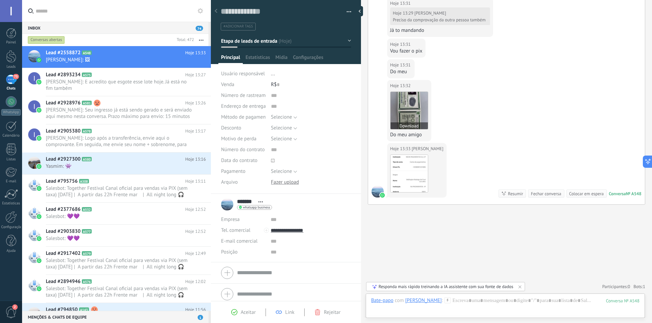
click at [402, 108] on img at bounding box center [408, 110] width 37 height 37
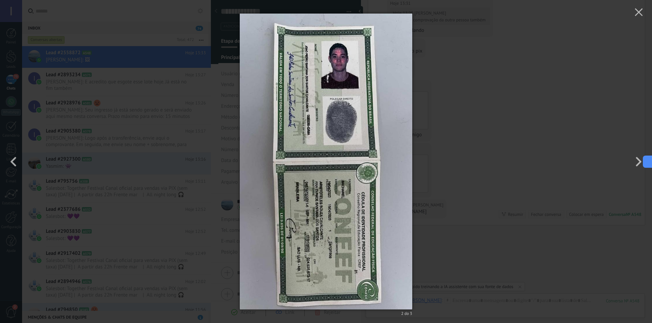
scroll to position [689, 0]
click at [639, 16] on icon "button" at bounding box center [638, 12] width 8 height 8
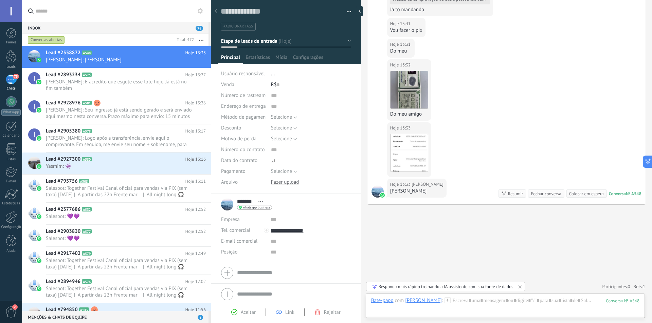
drag, startPoint x: 472, startPoint y: 194, endPoint x: 392, endPoint y: 191, distance: 80.5
click at [392, 191] on div "Hoje 13:33 [PERSON_NAME]" at bounding box center [416, 188] width 59 height 19
copy div "[PERSON_NAME]"
click at [482, 169] on div "Hoje 13:33 [PERSON_NAME] Download" at bounding box center [506, 151] width 277 height 56
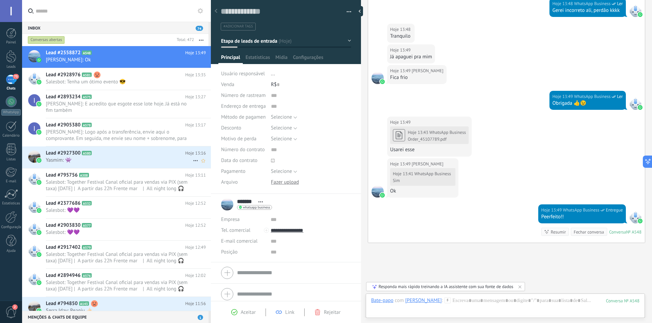
scroll to position [1343, 0]
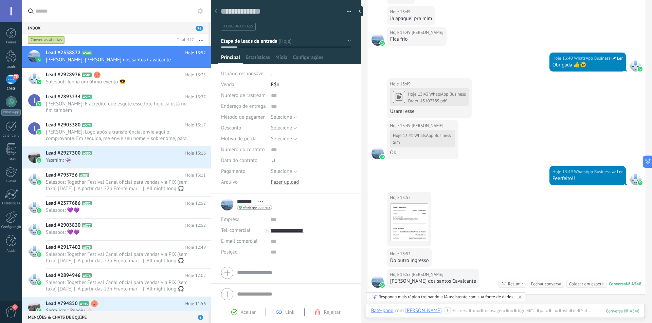
scroll to position [1433, 0]
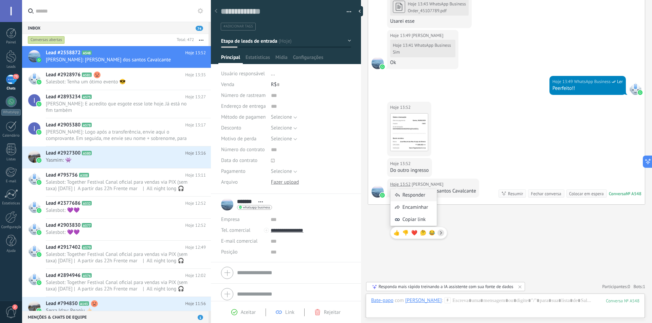
drag, startPoint x: 482, startPoint y: 192, endPoint x: 392, endPoint y: 191, distance: 90.3
click at [392, 191] on body ".abccls-1,.abccls-2{fill-rule:evenodd}.abccls-2{fill:#fff} .abfcls-1{fill:none}…" at bounding box center [326, 161] width 652 height 323
click at [476, 191] on div "João Pedro Santana dos santos Cavalcante" at bounding box center [433, 191] width 86 height 7
drag, startPoint x: 485, startPoint y: 193, endPoint x: 390, endPoint y: 191, distance: 94.7
click at [390, 191] on div "Hoje 13:52 Rodrigo João Pedro Santana dos santos Cavalcante Conversa № A548 Con…" at bounding box center [506, 192] width 277 height 26
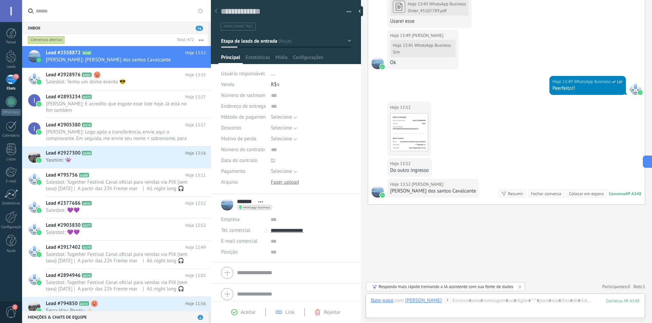
copy div "João Pedro Santana dos santos Cavalcante"
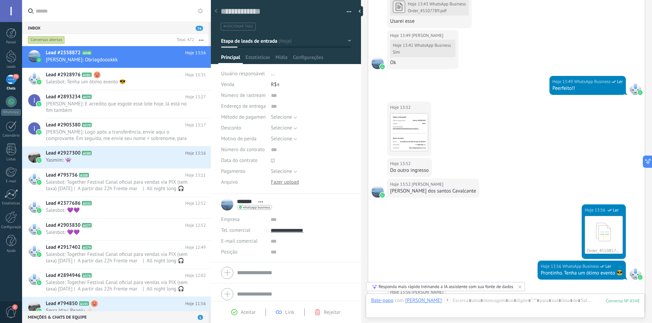
scroll to position [1541, 0]
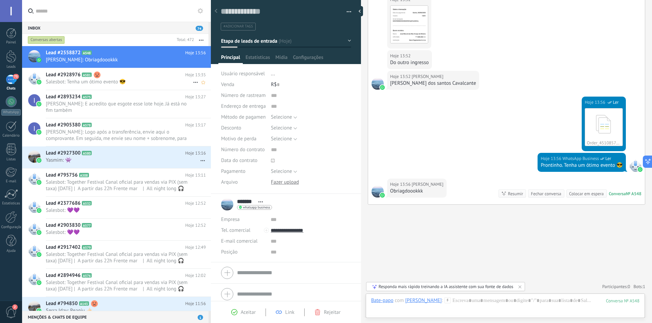
click at [102, 83] on span "Salesbot: Tenha um ótimo evento 😎" at bounding box center [119, 82] width 147 height 6
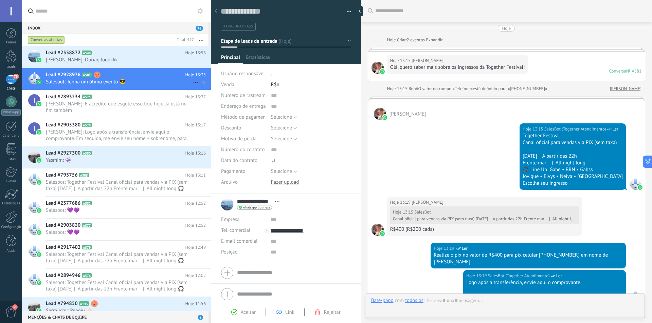
scroll to position [378, 0]
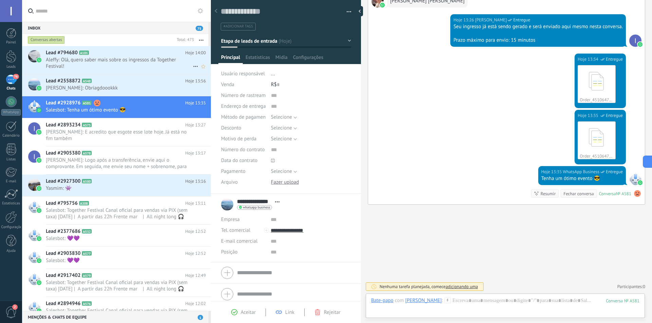
click at [104, 62] on span "Aleffy: Olá, quero saber mais sobre os ingressos da Together Festival!" at bounding box center [119, 63] width 147 height 13
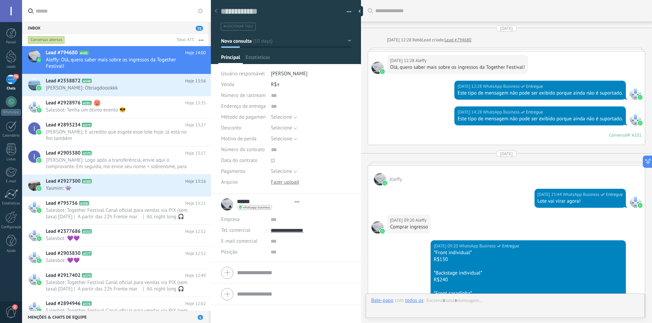
type textarea "**********"
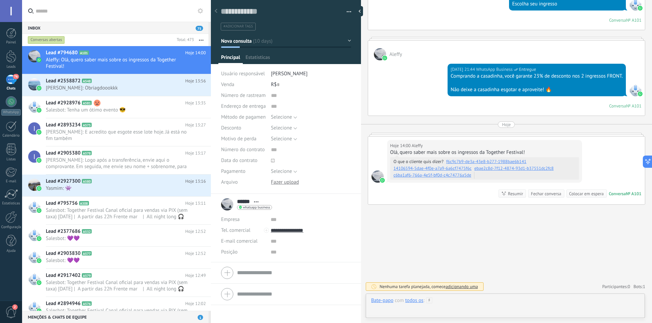
click at [527, 301] on div at bounding box center [505, 308] width 268 height 20
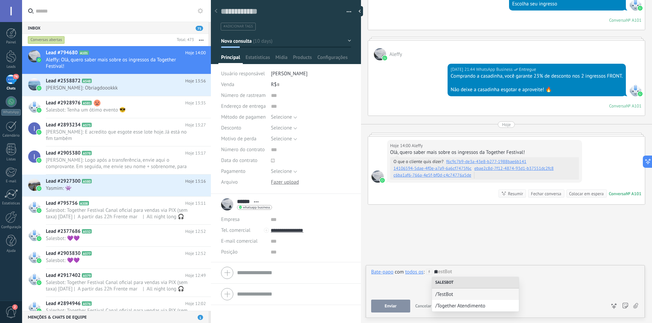
drag, startPoint x: 479, startPoint y: 305, endPoint x: 387, endPoint y: 315, distance: 92.5
click at [479, 304] on span "/Together Atendimento" at bounding box center [475, 306] width 80 height 6
click at [397, 303] on button "Executar" at bounding box center [390, 306] width 39 height 13
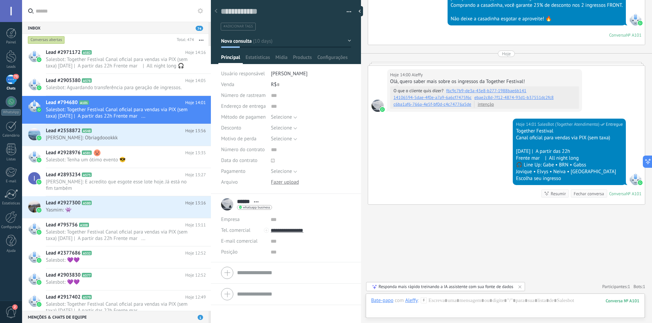
scroll to position [0, 0]
click at [118, 56] on div "Lead #2971172 A582 Hoje 14:16 Salesbot: Together Festival Canal oficial para ve…" at bounding box center [128, 60] width 165 height 28
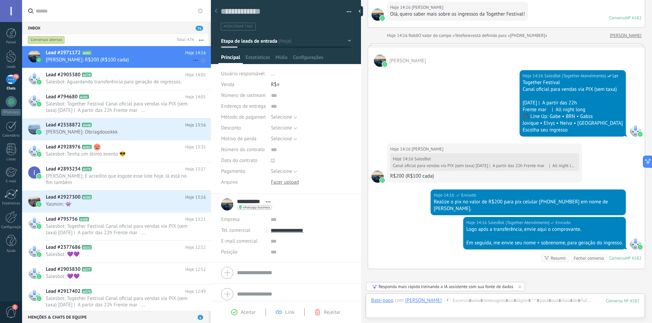
scroll to position [118, 0]
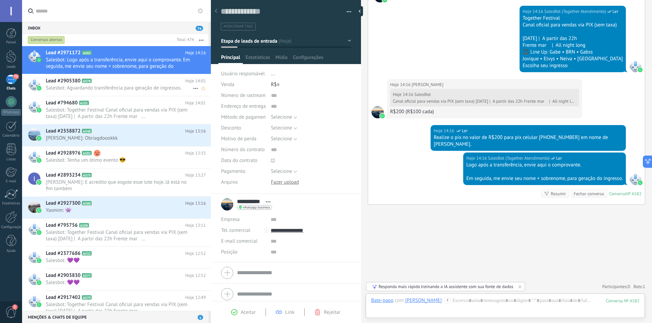
click at [115, 87] on span "Salesbot: Aguardando transferência para geração de ingressos." at bounding box center [119, 88] width 147 height 6
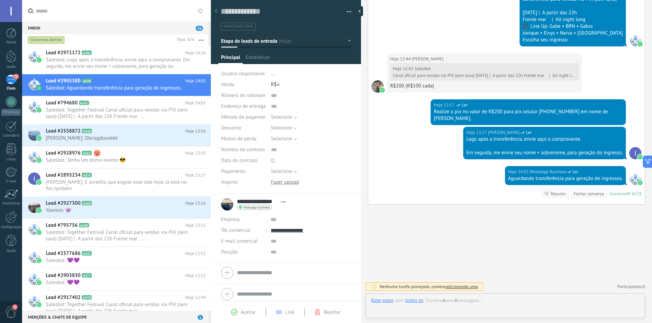
scroll to position [10, 0]
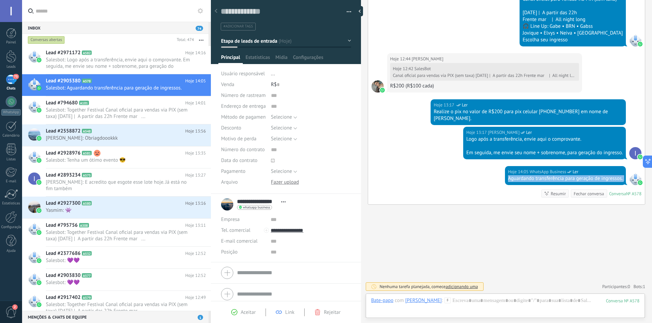
drag, startPoint x: 505, startPoint y: 177, endPoint x: 621, endPoint y: 183, distance: 116.6
click at [621, 183] on div "Hoje 14:05 WhatsApp Business Ler Aguardando transferência para geração de ingre…" at bounding box center [565, 175] width 121 height 19
copy div "Aguardando transferência para geração de ingressos."
click at [118, 63] on span "Salesbot: Logo após a transferência, envie aqui o comprovante. Em seguida, me e…" at bounding box center [119, 63] width 147 height 13
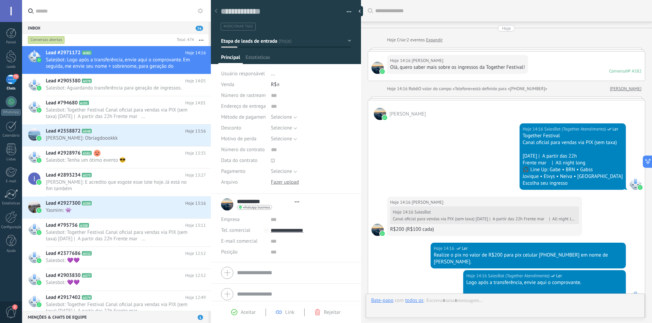
type textarea "**********"
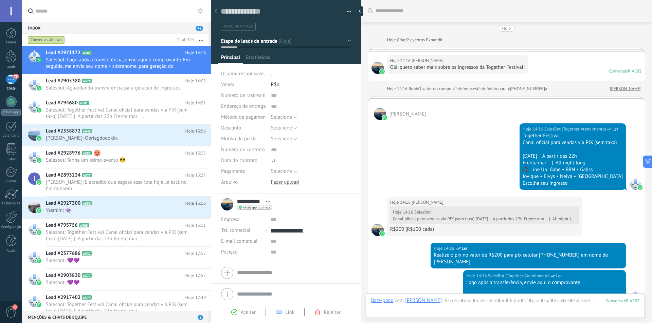
scroll to position [118, 0]
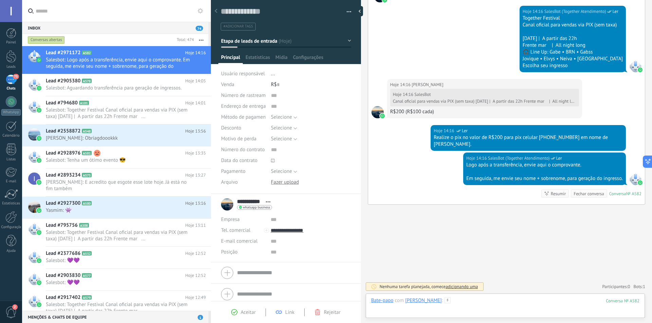
click at [465, 300] on div at bounding box center [505, 308] width 268 height 20
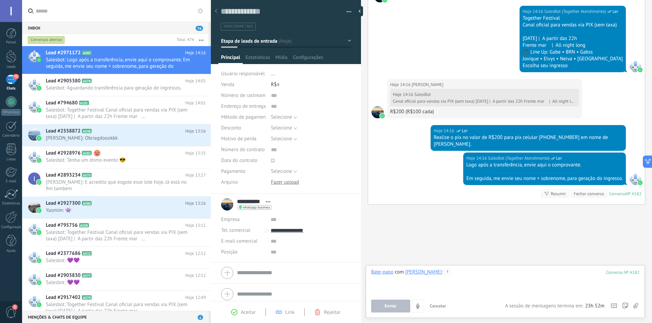
drag, startPoint x: 465, startPoint y: 300, endPoint x: 440, endPoint y: 272, distance: 37.3
paste div
click at [396, 304] on button "Enviar" at bounding box center [390, 306] width 39 height 13
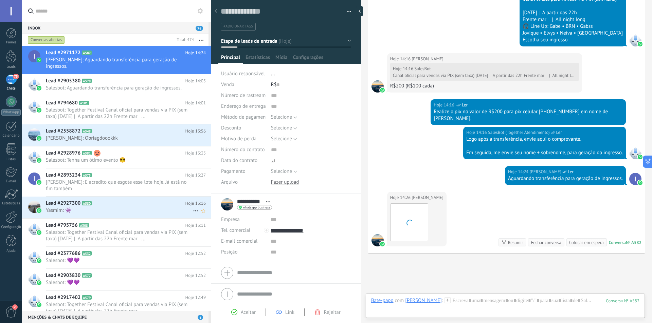
scroll to position [192, 0]
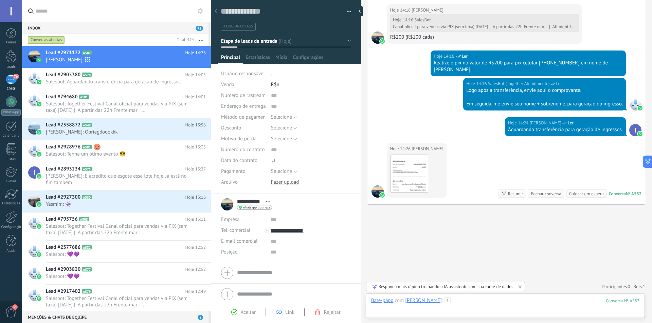
click at [494, 302] on div at bounding box center [505, 308] width 268 height 20
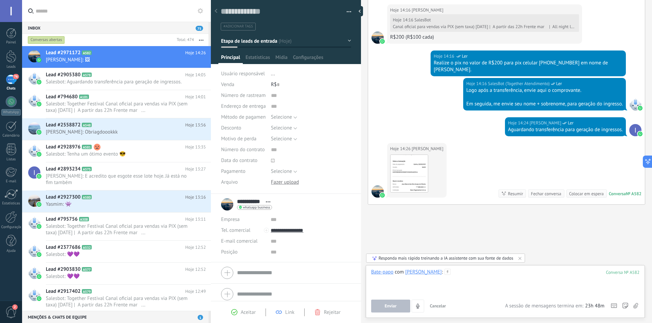
paste div
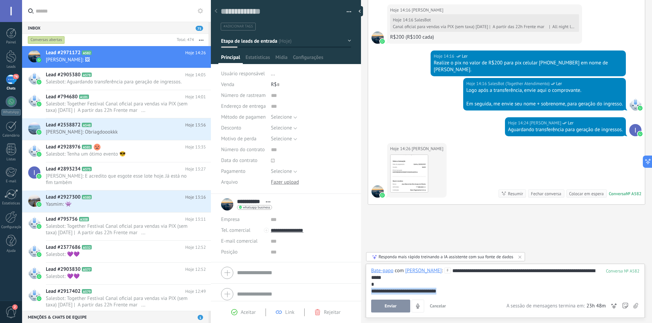
drag, startPoint x: 452, startPoint y: 288, endPoint x: 374, endPoint y: 287, distance: 77.7
click at [374, 287] on div "**********" at bounding box center [505, 281] width 268 height 27
click at [395, 311] on button "Enviar" at bounding box center [390, 306] width 39 height 13
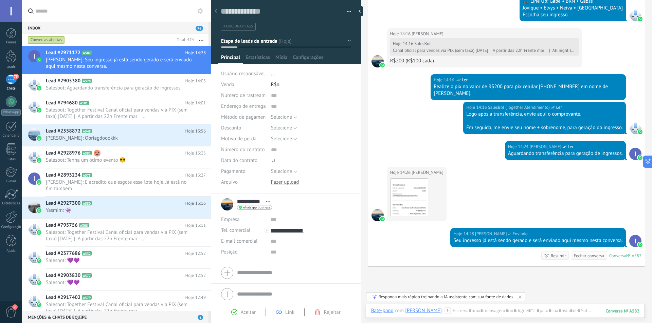
scroll to position [163, 0]
